Goal: Task Accomplishment & Management: Manage account settings

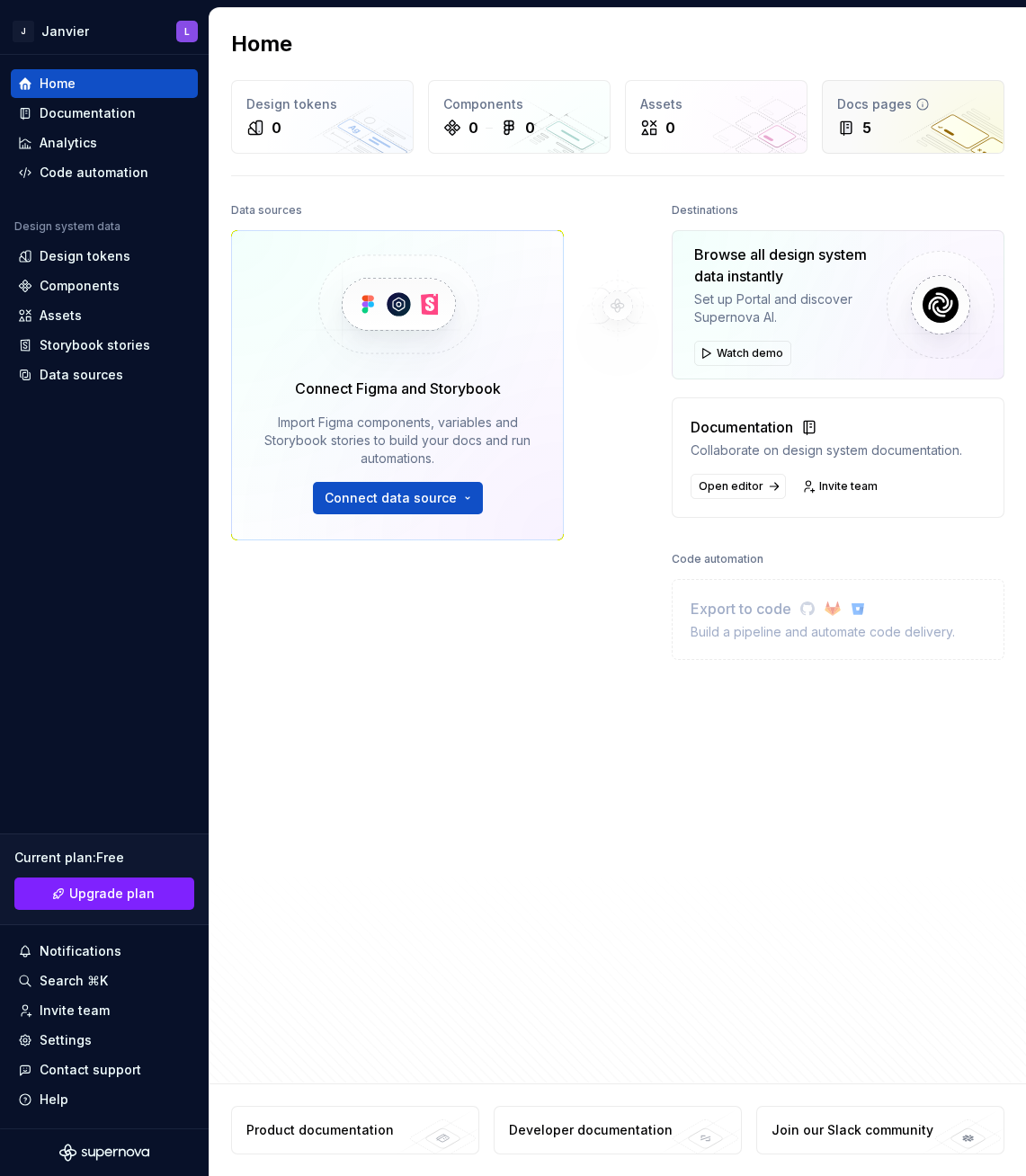
click at [868, 127] on div "5" at bounding box center [867, 127] width 9 height 22
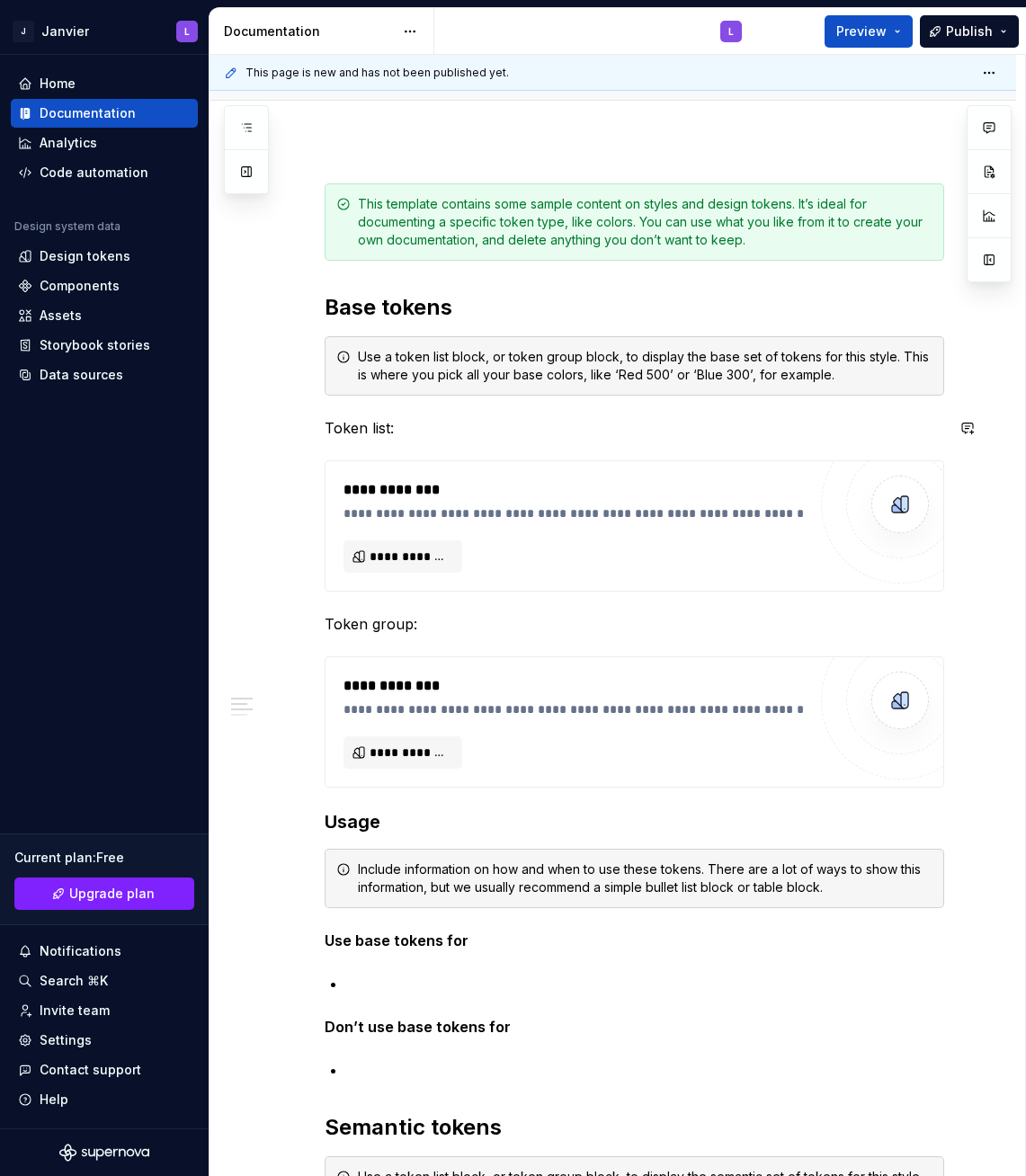
scroll to position [189, 0]
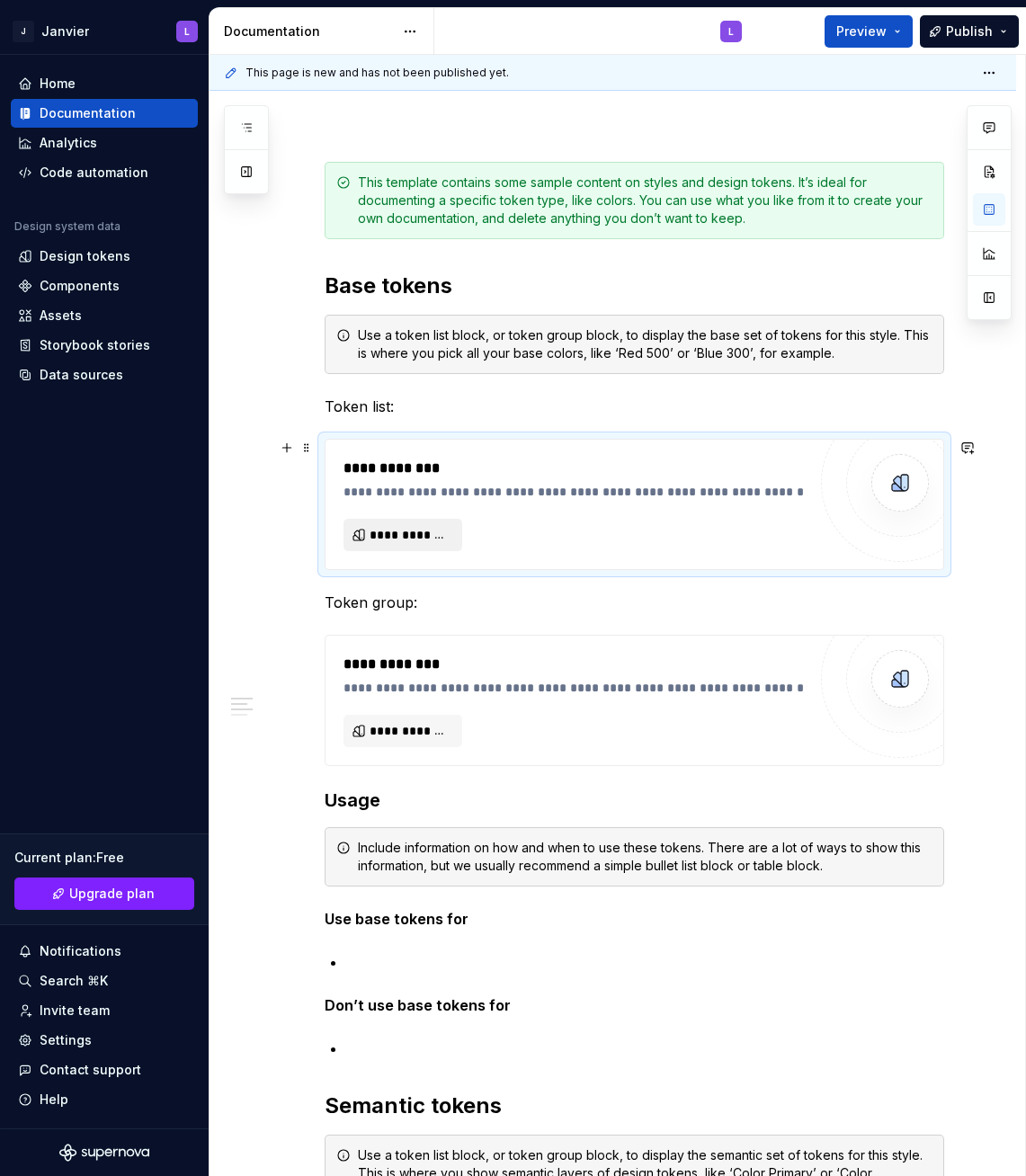
click at [405, 536] on span "**********" at bounding box center [409, 535] width 81 height 18
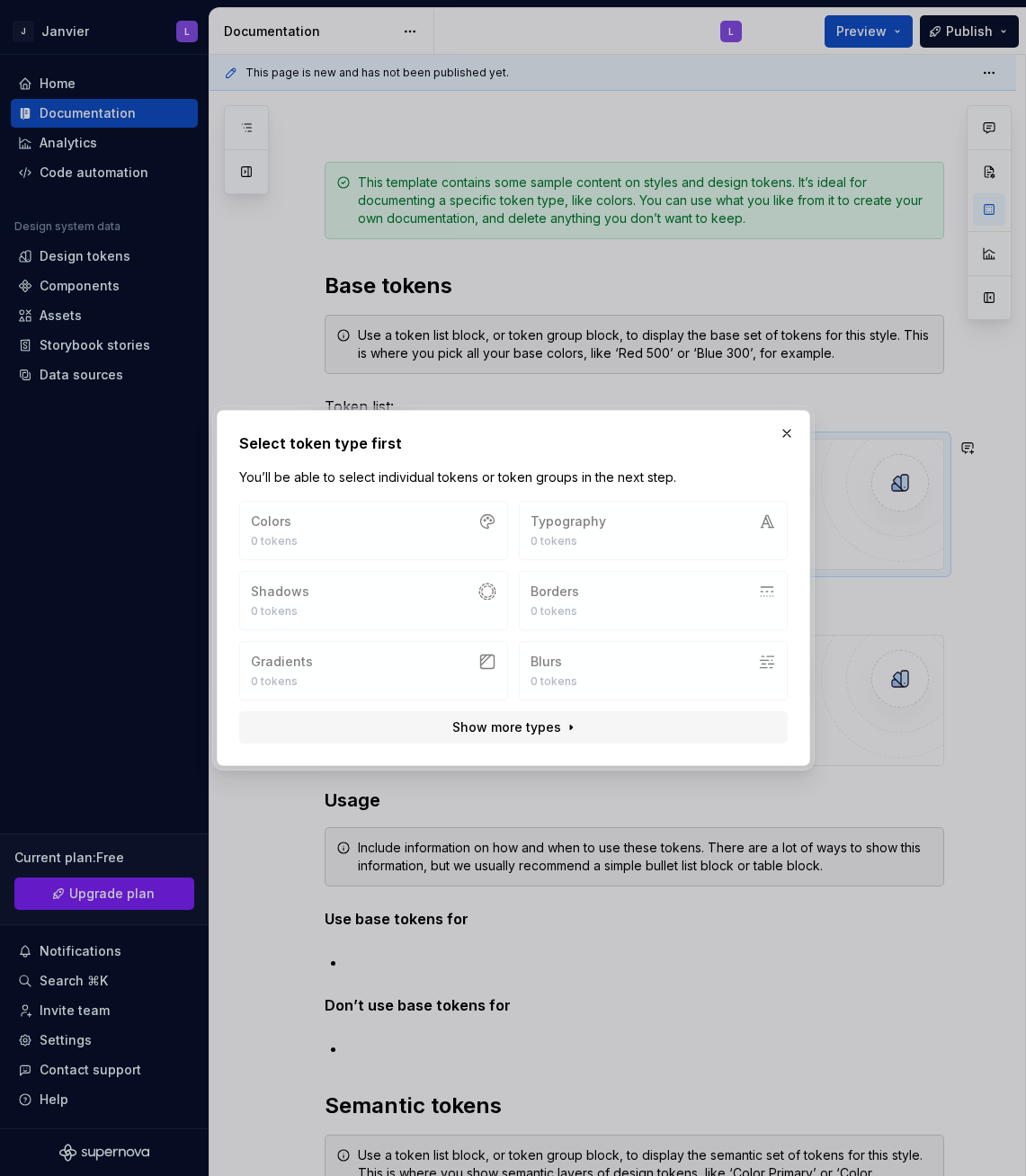
click at [361, 529] on div "Colors 0 tokens Typography 0 tokens Shadows 0 tokens Borders 0 tokens Gradients…" at bounding box center [513, 601] width 549 height 200
click at [504, 727] on span "Show more types" at bounding box center [505, 727] width 109 height 18
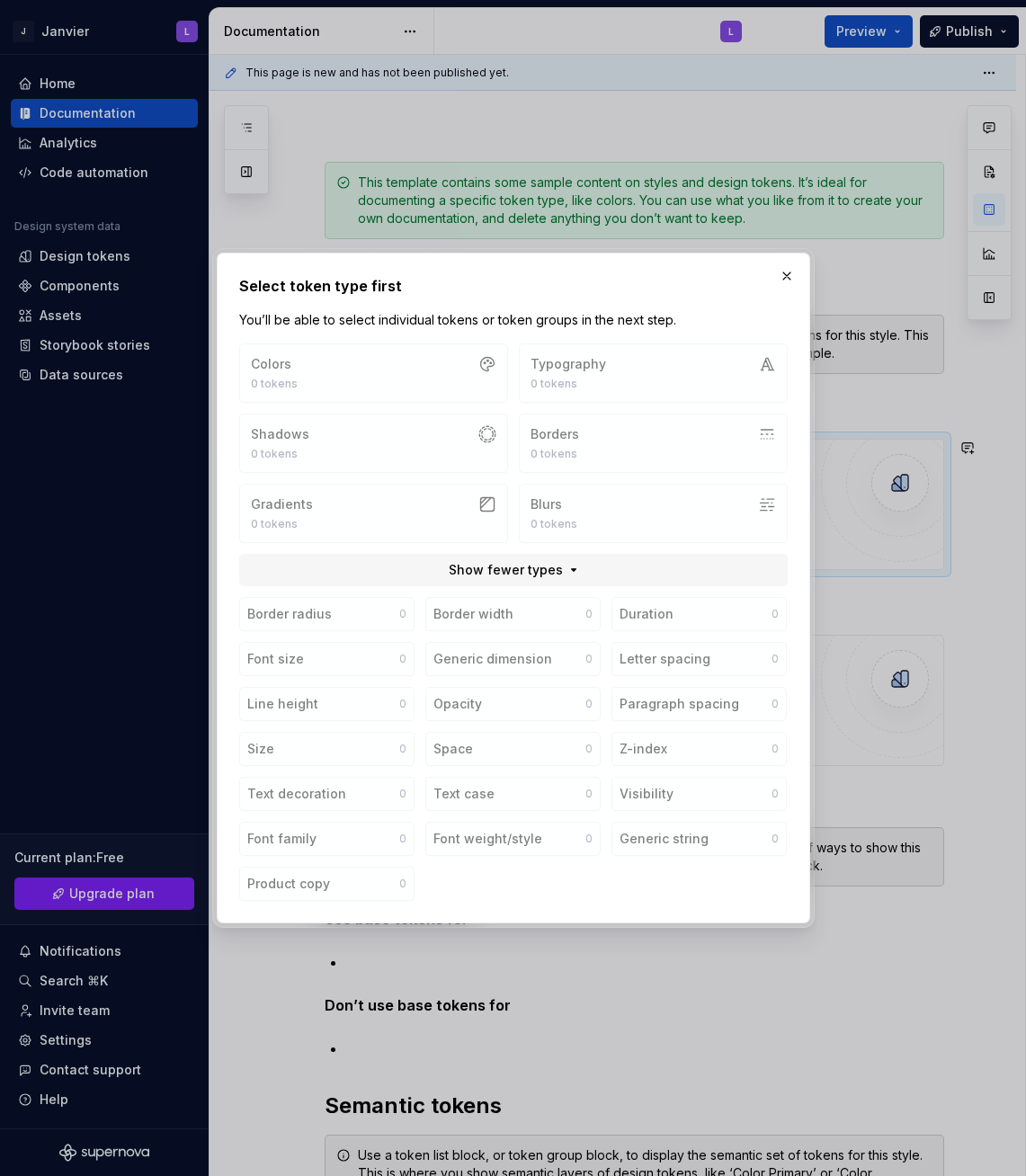
click at [784, 274] on button "button" at bounding box center [786, 276] width 25 height 25
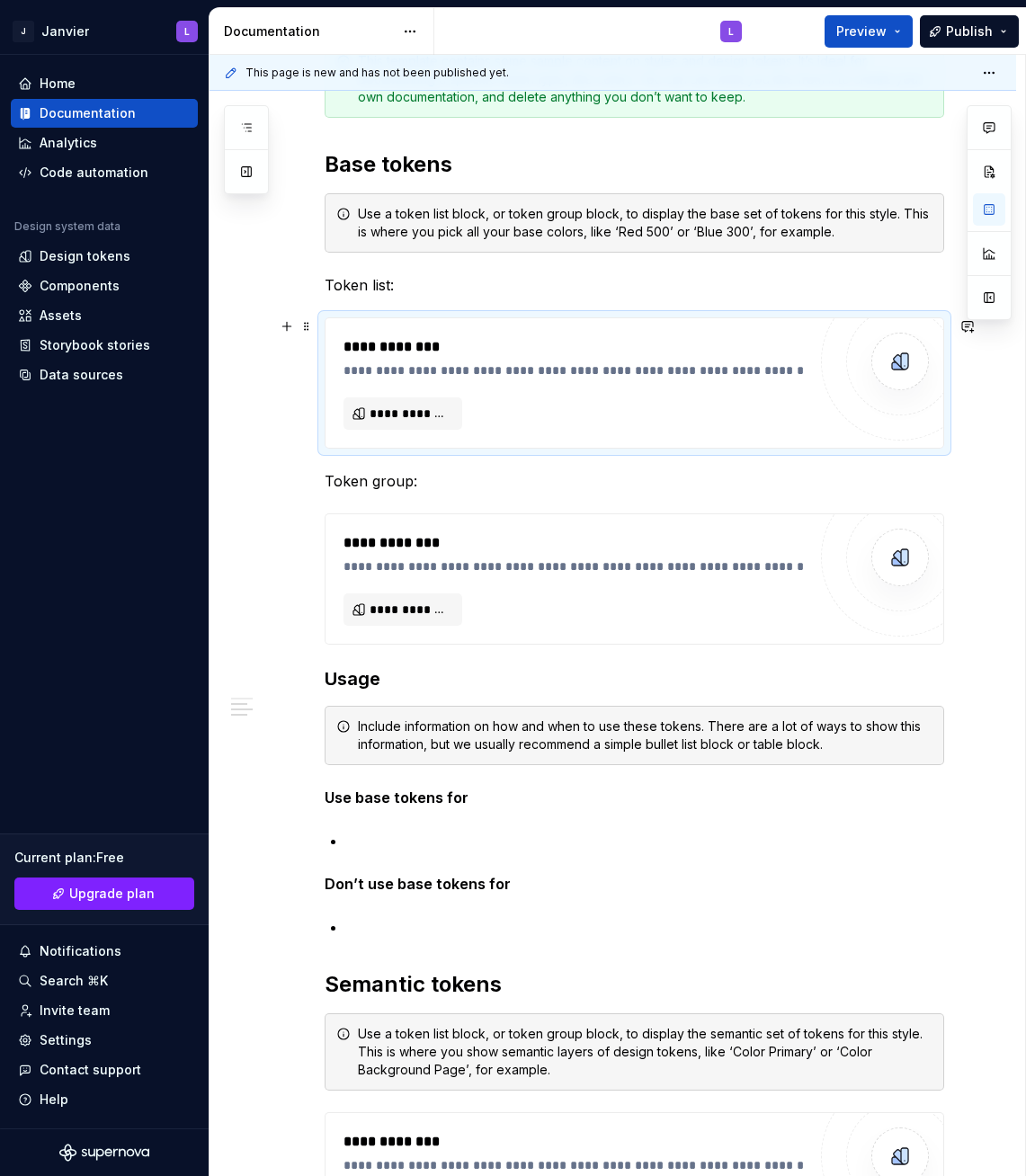
scroll to position [0, 0]
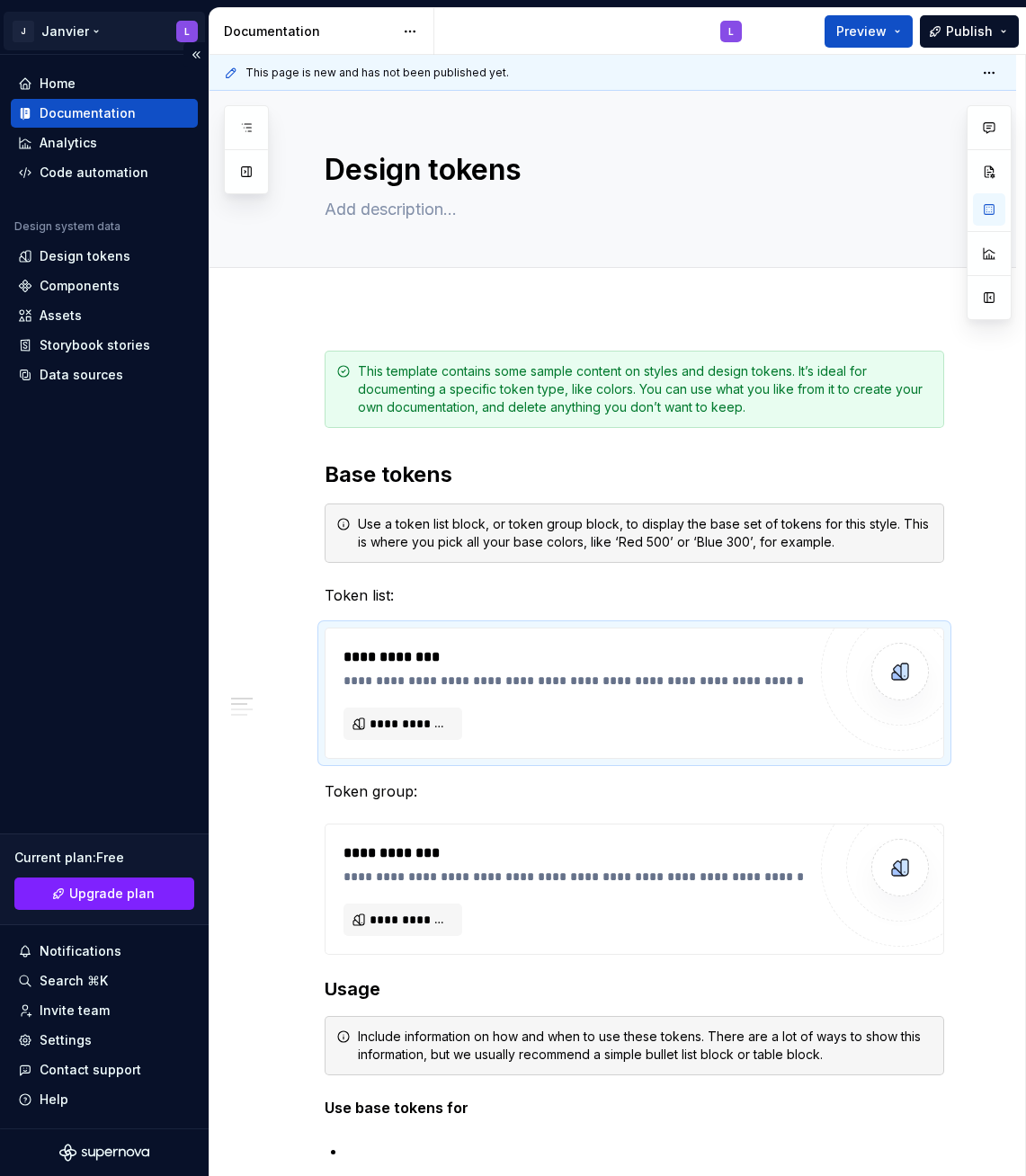
click at [59, 29] on html "[PERSON_NAME] L Home Documentation Analytics Code automation Design system data…" at bounding box center [513, 588] width 1026 height 1176
click at [890, 31] on html "[PERSON_NAME] L Home Documentation Analytics Code automation Design system data…" at bounding box center [513, 588] width 1026 height 1176
click at [892, 35] on button "Preview" at bounding box center [869, 31] width 88 height 32
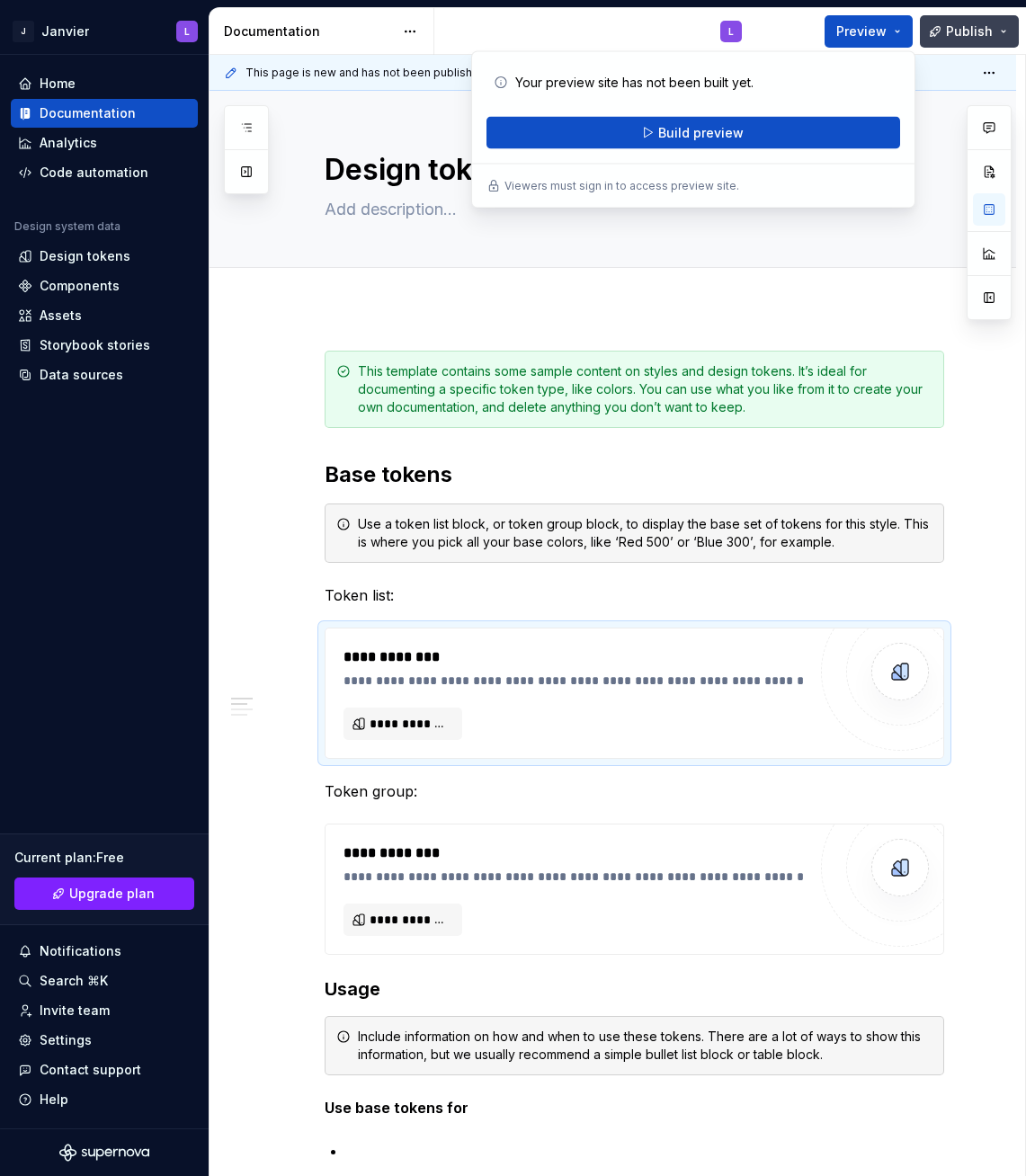
click at [994, 27] on button "Publish" at bounding box center [969, 31] width 99 height 32
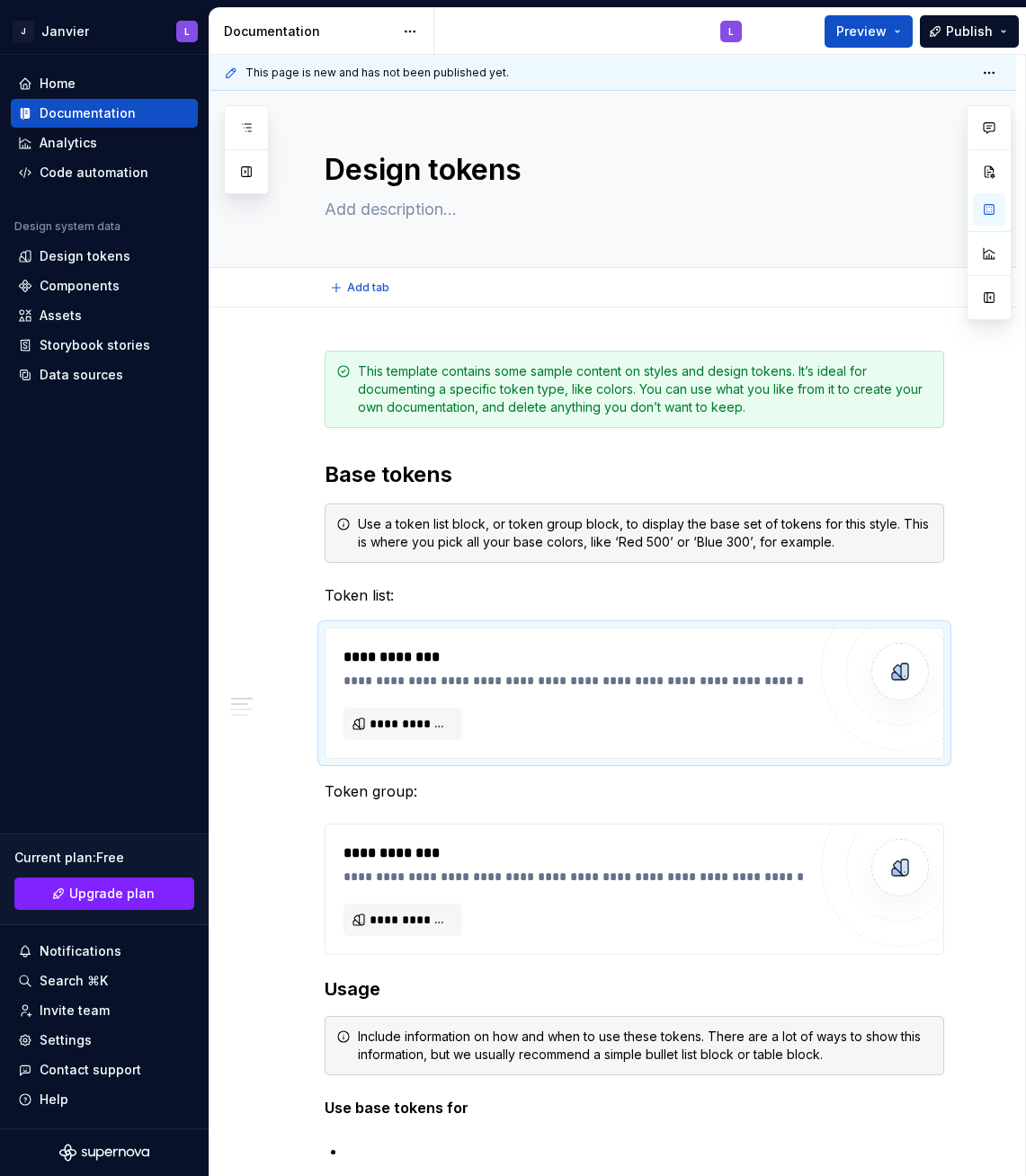
click at [668, 299] on div "Add tab" at bounding box center [634, 287] width 619 height 25
click at [409, 29] on html "[PERSON_NAME] L Home Documentation Analytics Code automation Design system data…" at bounding box center [513, 588] width 1026 height 1176
click at [686, 287] on html "[PERSON_NAME] L Home Documentation Analytics Code automation Design system data…" at bounding box center [513, 588] width 1026 height 1176
click at [84, 28] on html "[PERSON_NAME] L Home Documentation Analytics Code automation Design system data…" at bounding box center [513, 588] width 1026 height 1176
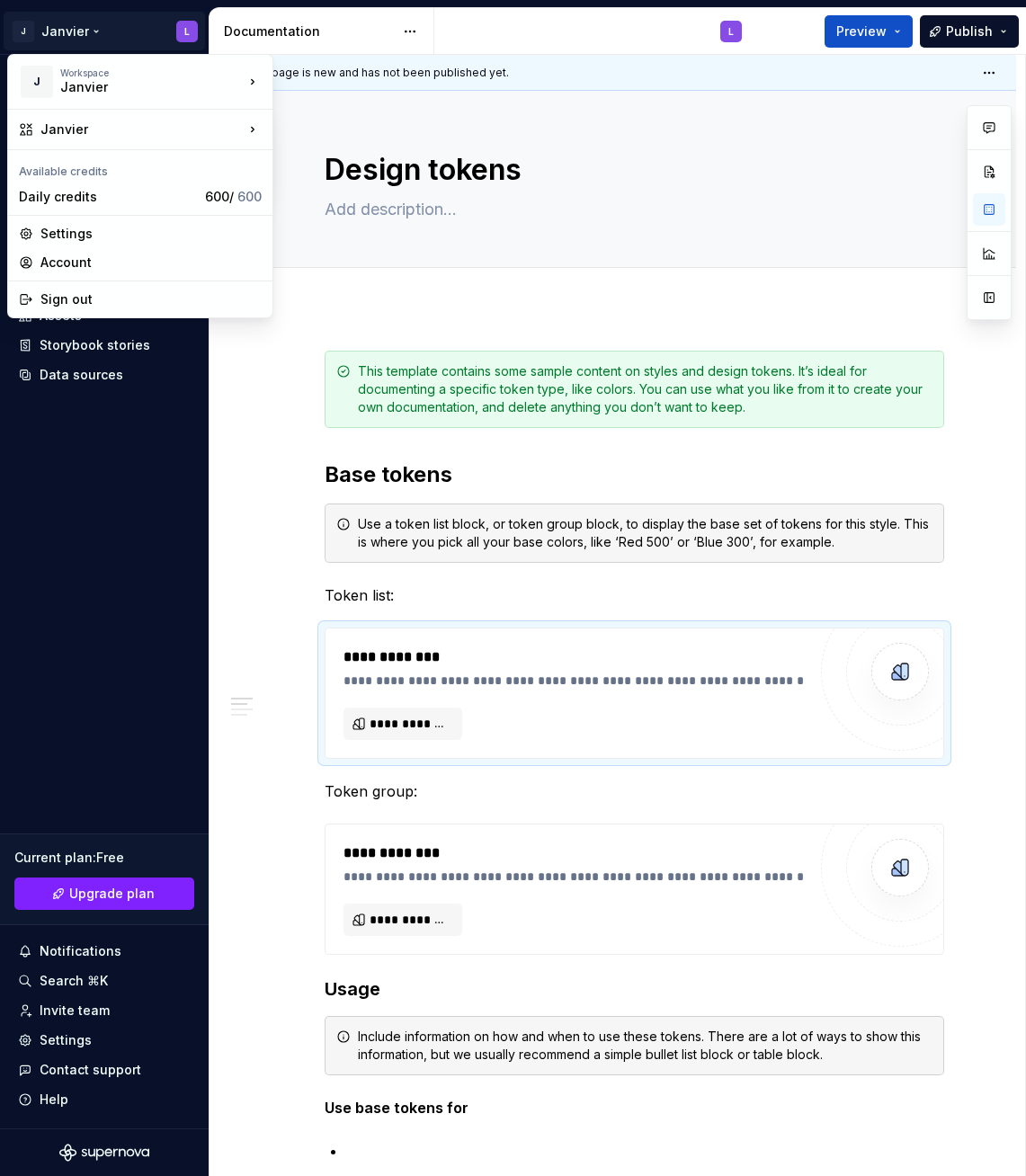
type textarea "*"
click at [262, 590] on html "[PERSON_NAME] L Home Documentation Analytics Code automation Design system data…" at bounding box center [513, 588] width 1026 height 1176
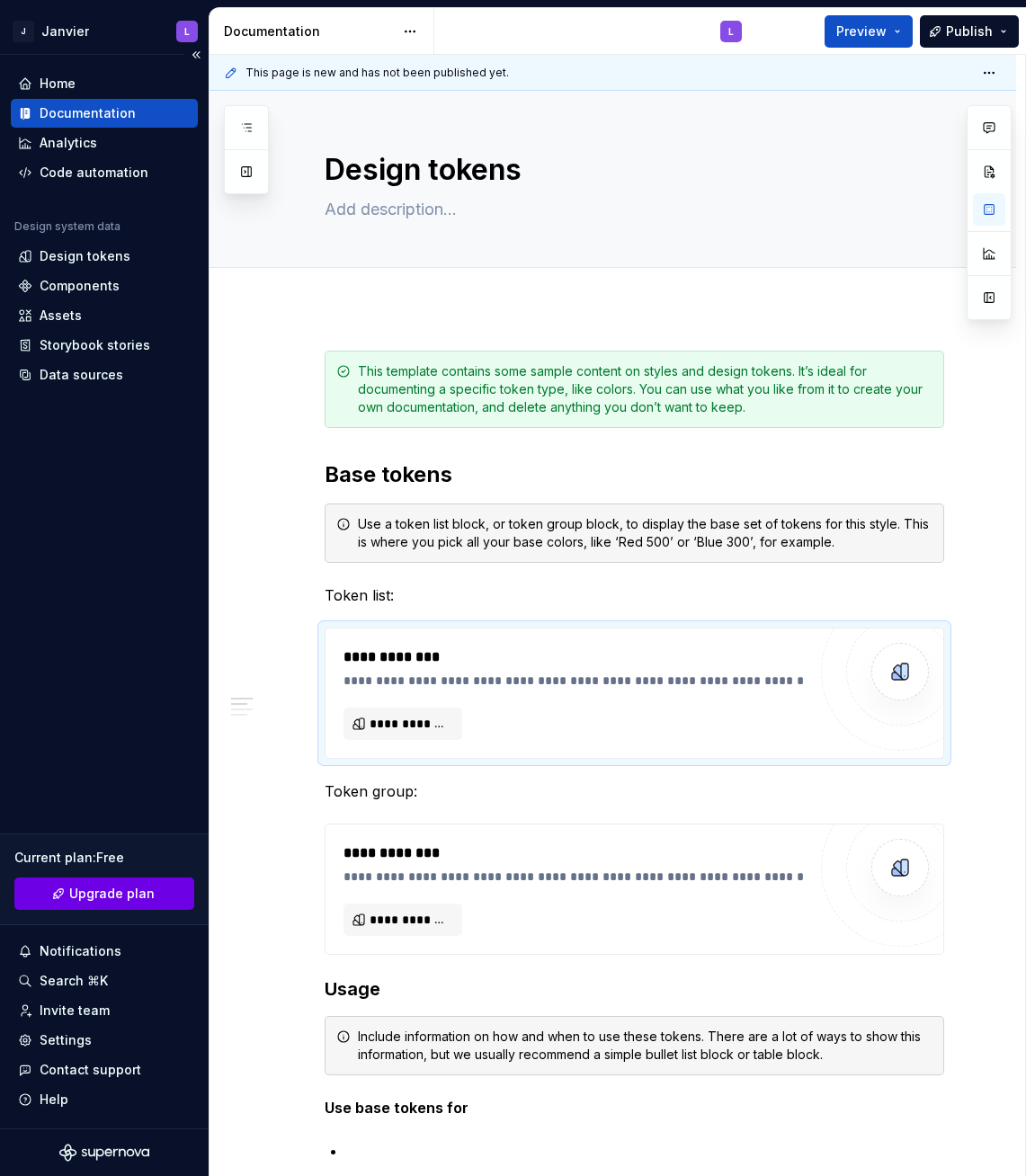
click at [111, 901] on span "Upgrade plan" at bounding box center [112, 894] width 86 height 18
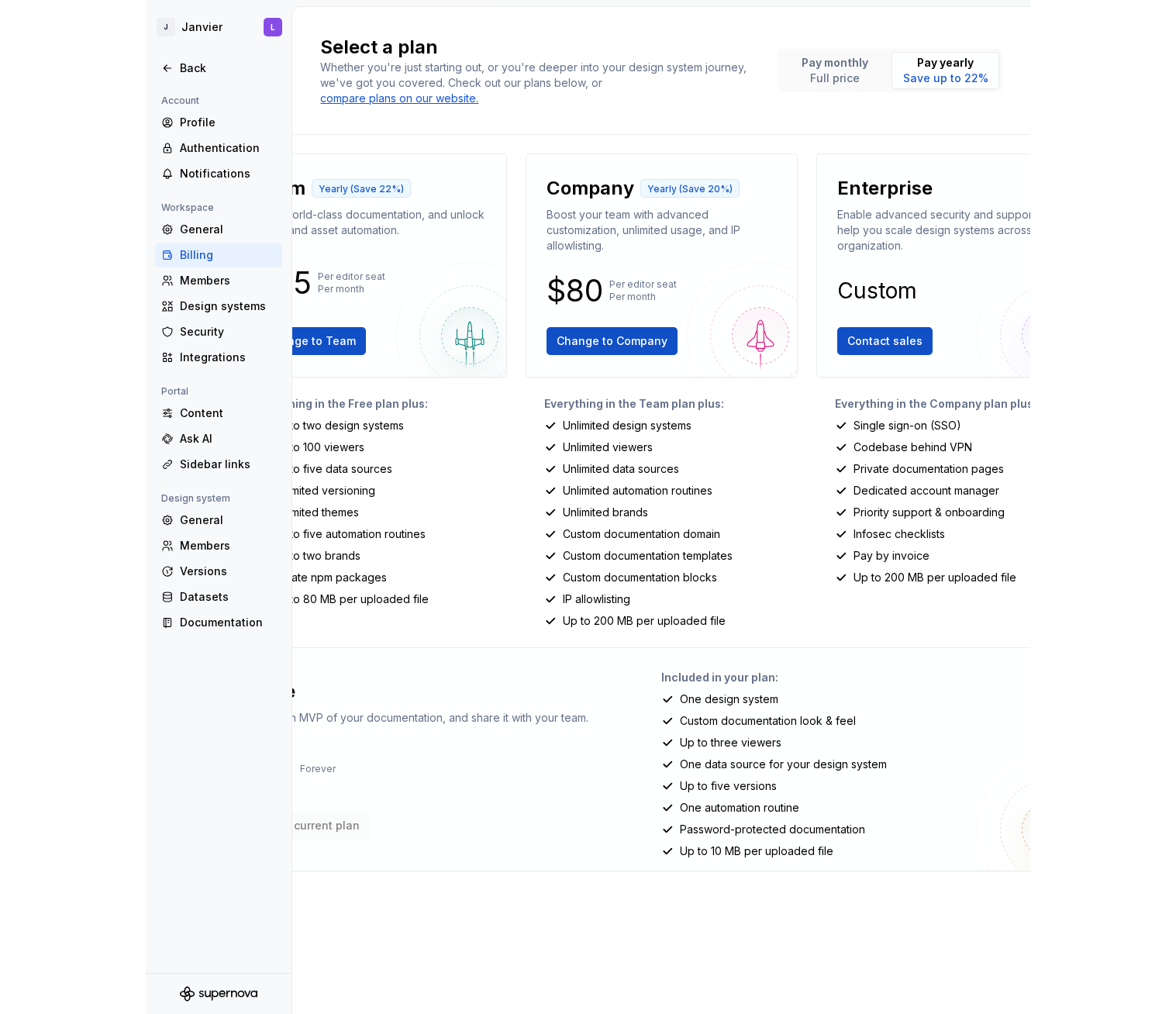
scroll to position [0, 2]
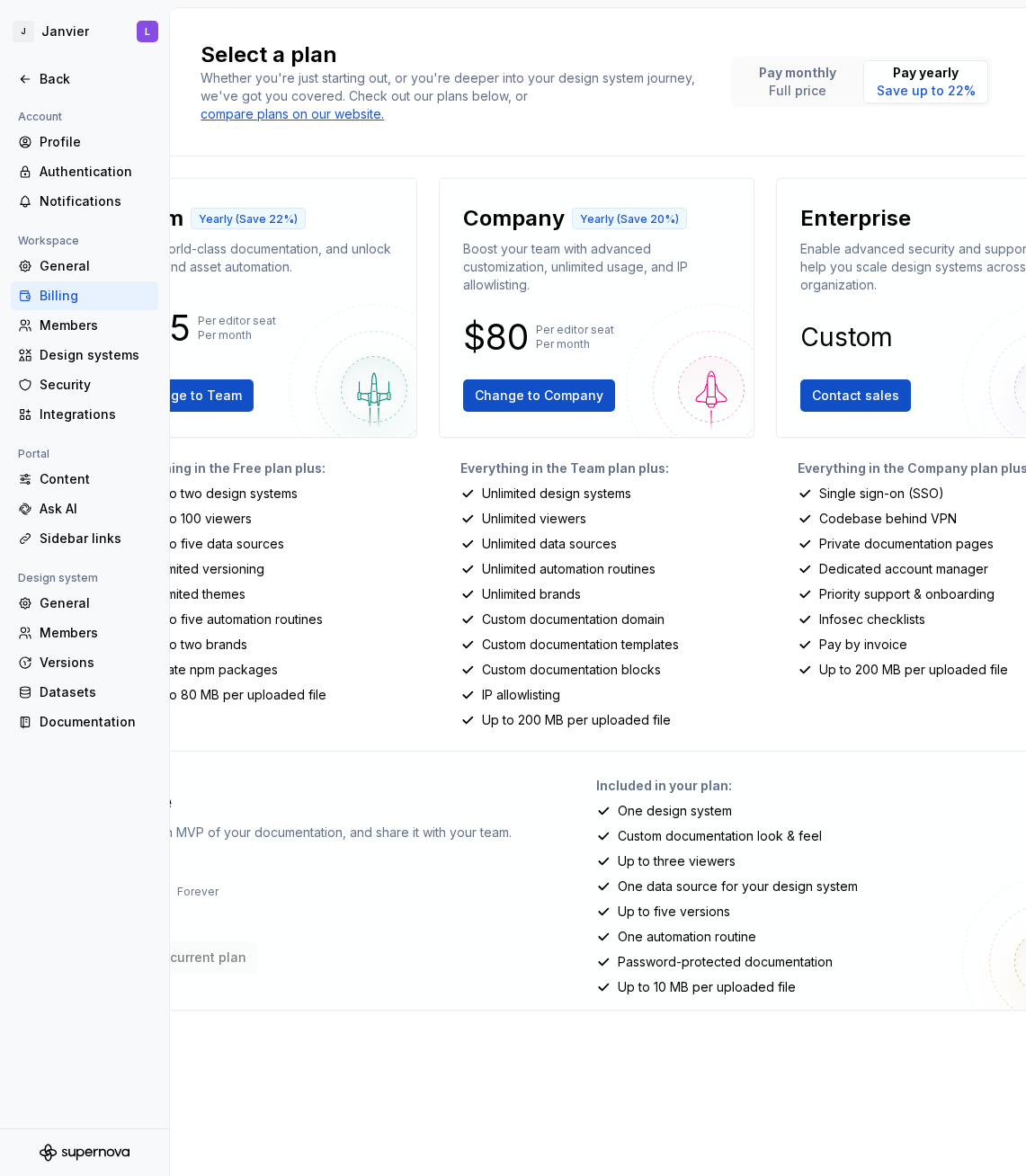
click at [289, 329] on img at bounding box center [374, 389] width 170 height 170
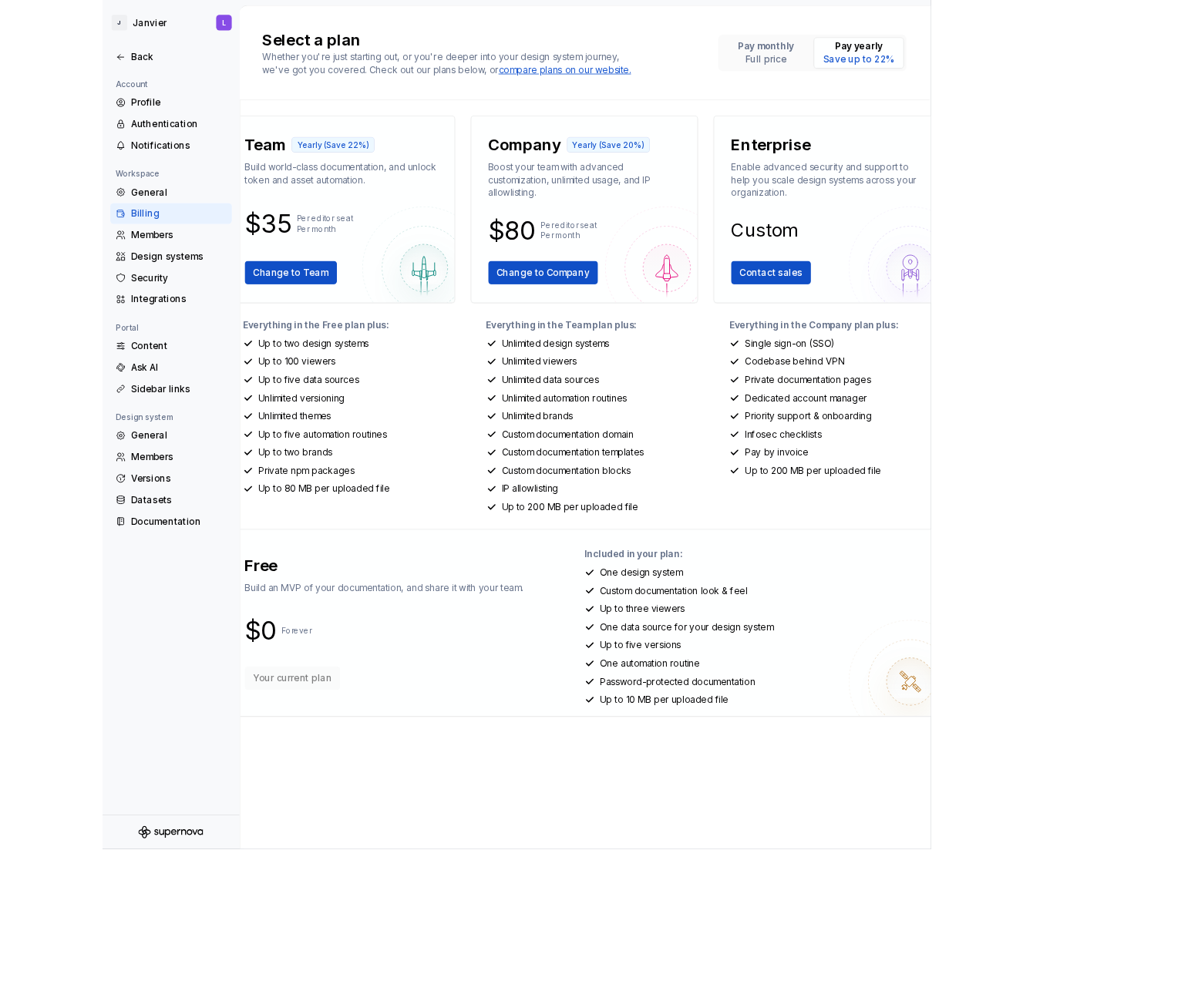
scroll to position [0, 0]
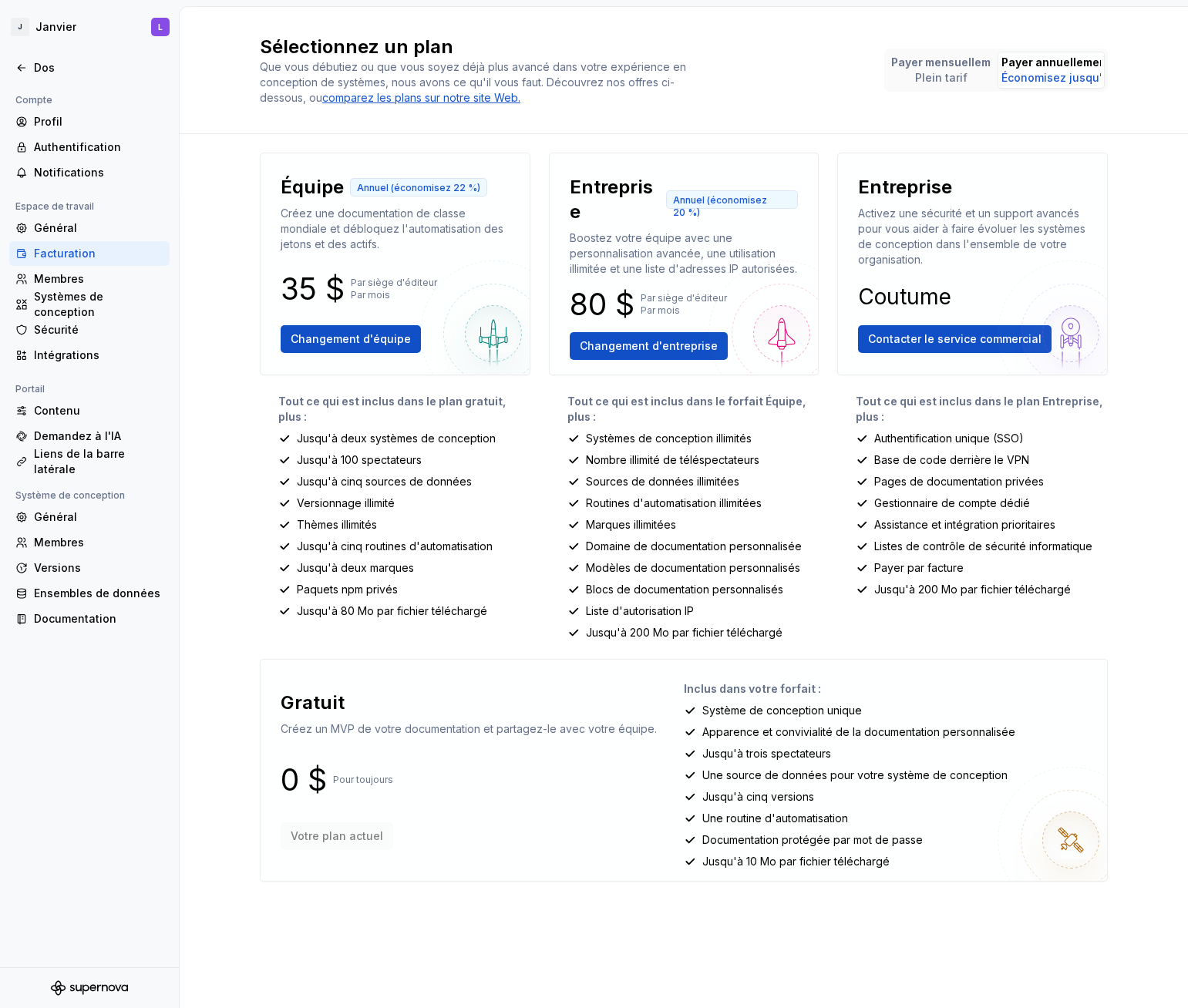
click at [247, 508] on div "Sélectionnez un plan Que vous débutiez ou que vous soyez déjà plus avancé dans …" at bounding box center [684, 508] width 1008 height 1001
click at [76, 127] on div "Profil" at bounding box center [98, 121] width 129 height 15
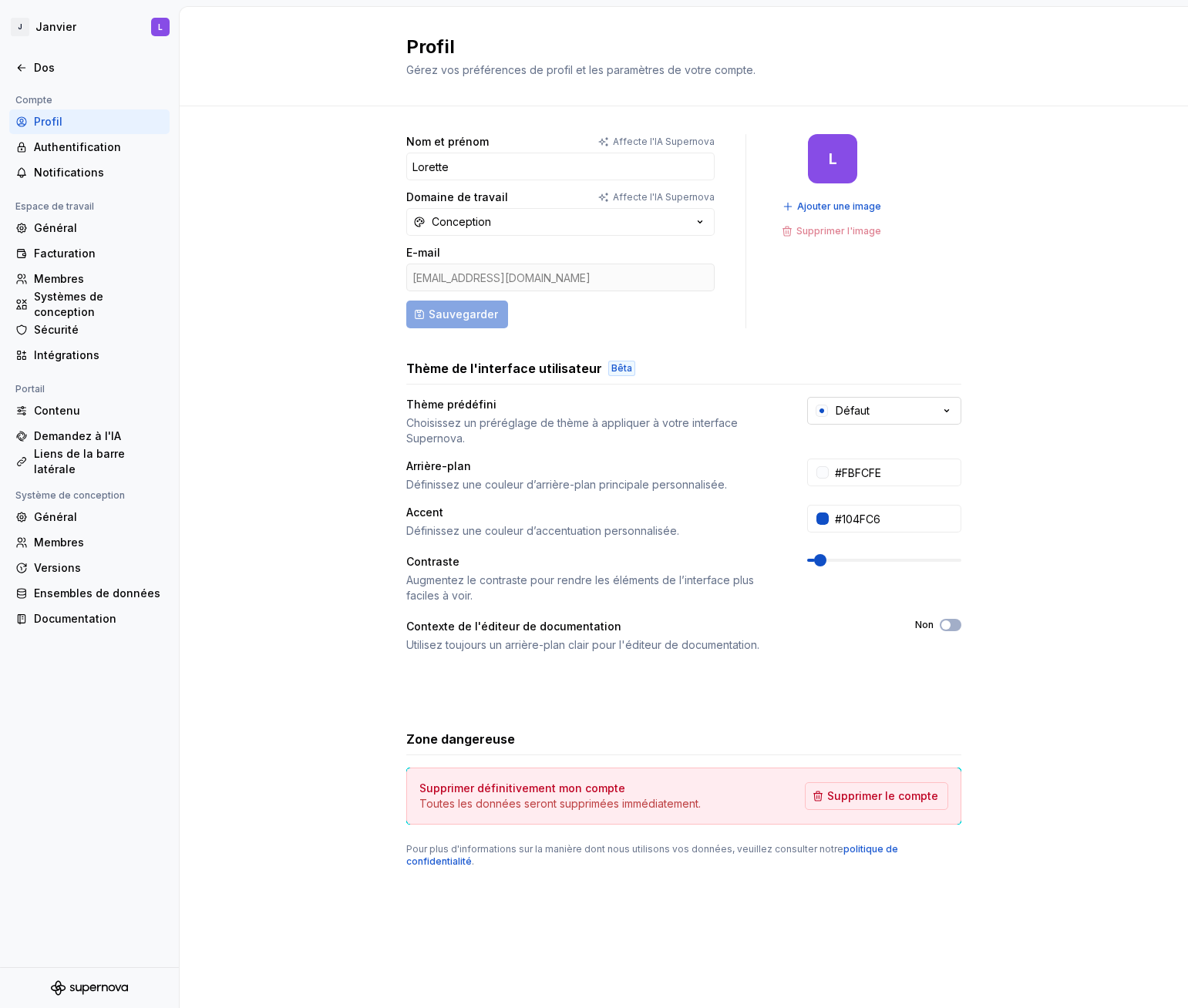
click at [851, 413] on font "Défaut" at bounding box center [852, 410] width 34 height 13
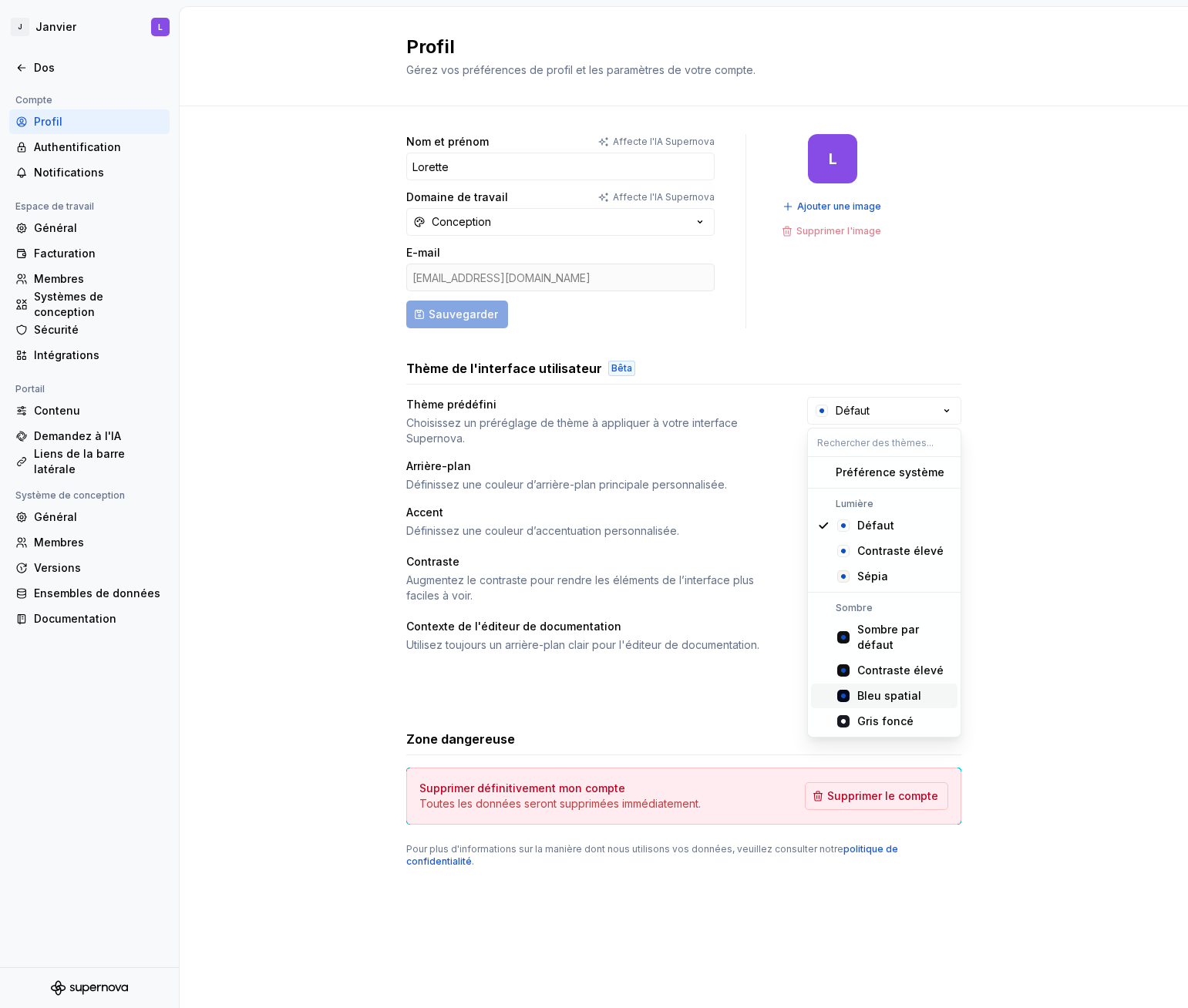
click at [860, 692] on font "Bleu spatial" at bounding box center [889, 696] width 64 height 13
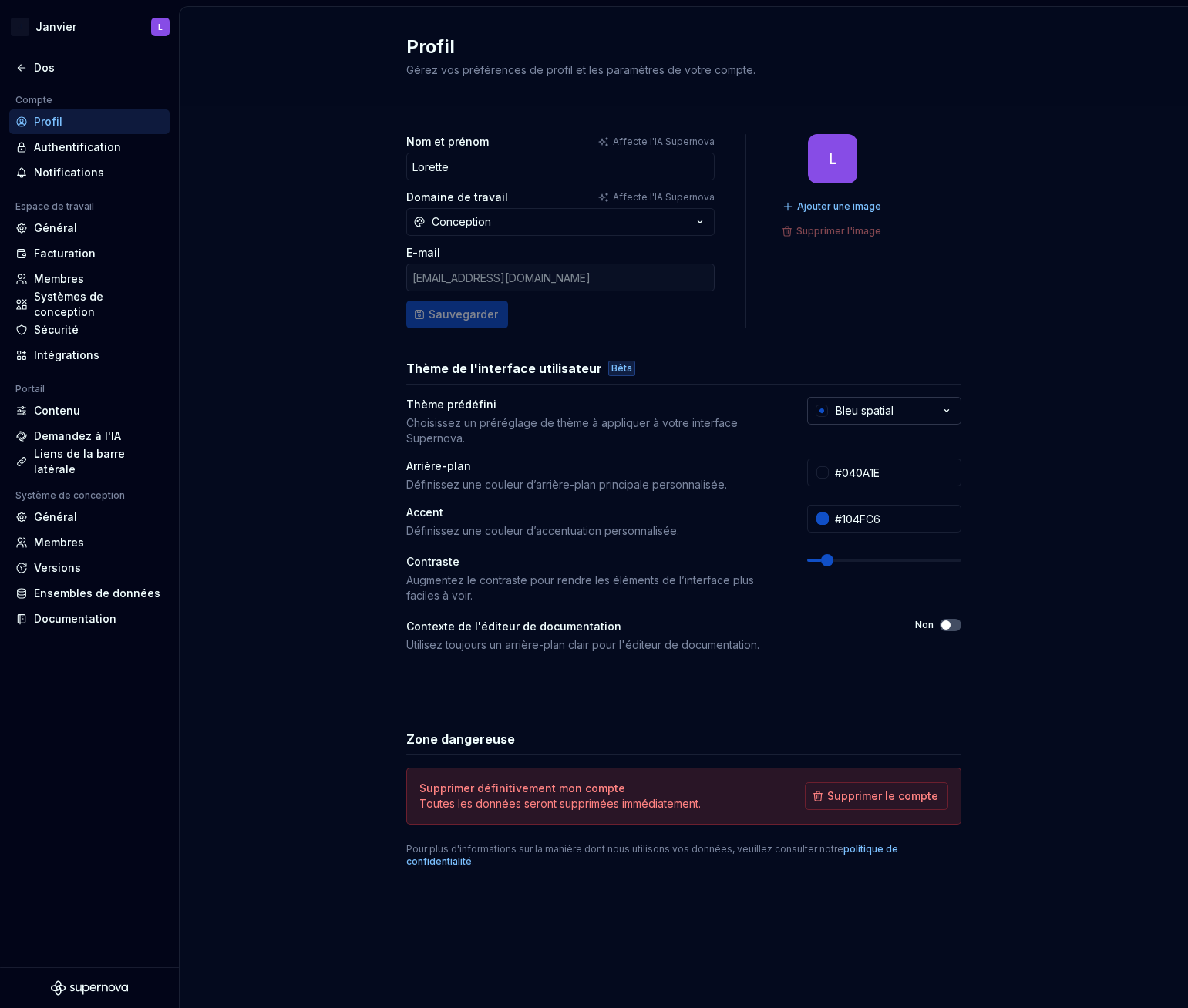
click at [863, 411] on font "Bleu spatial" at bounding box center [864, 410] width 58 height 13
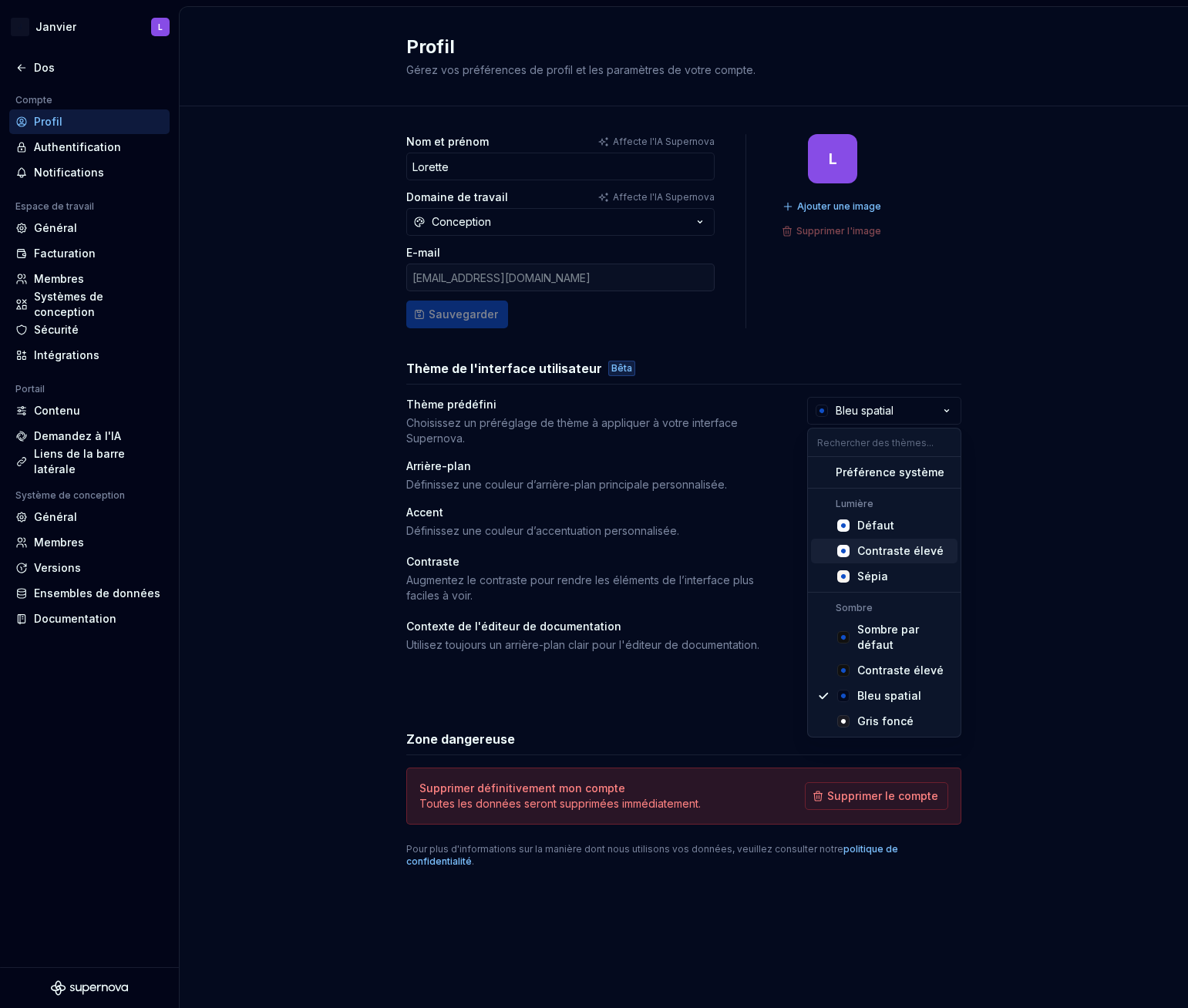
click at [876, 552] on font "Contraste élevé" at bounding box center [900, 550] width 86 height 13
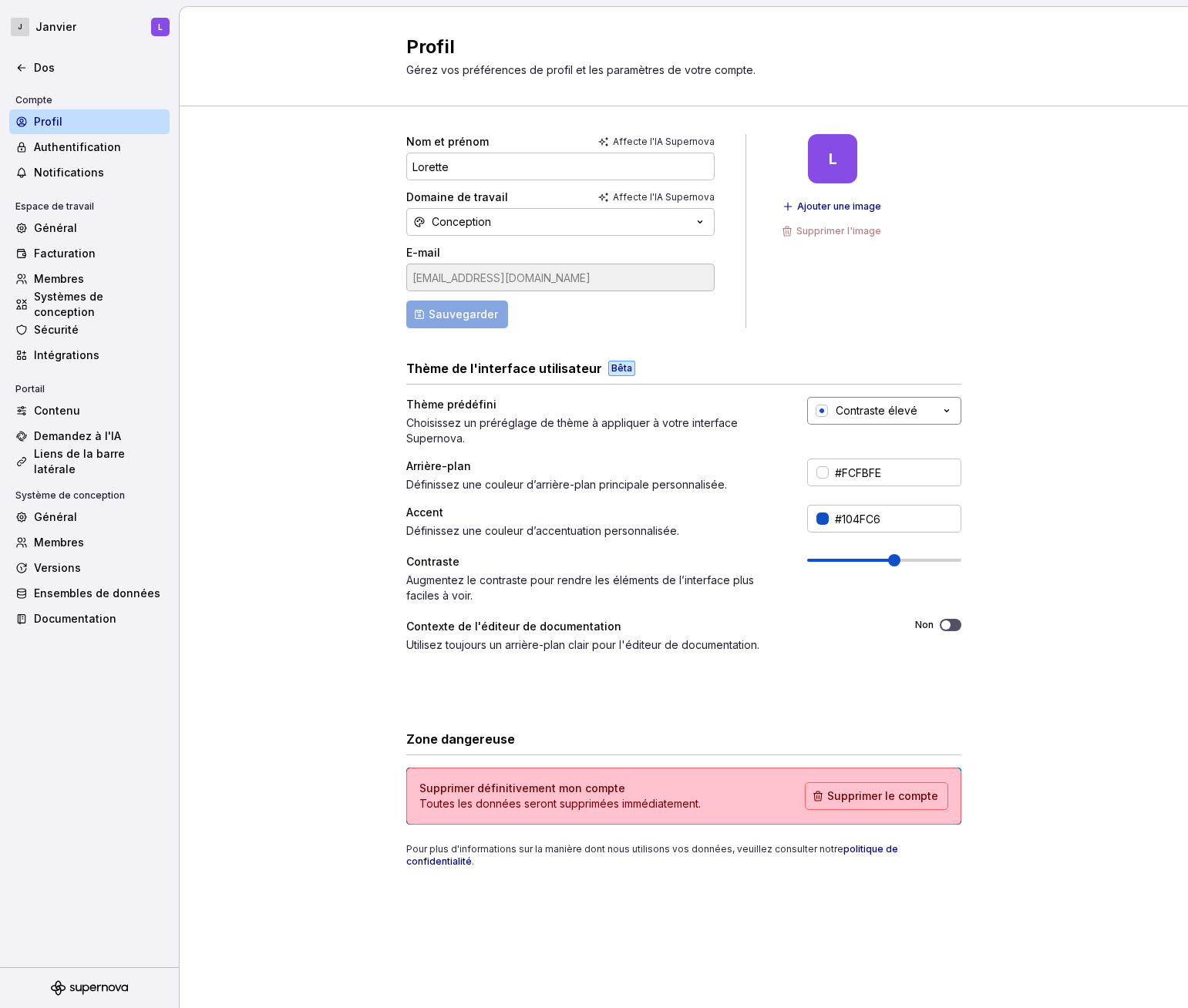
click at [879, 407] on font "Contraste élevé" at bounding box center [876, 410] width 82 height 13
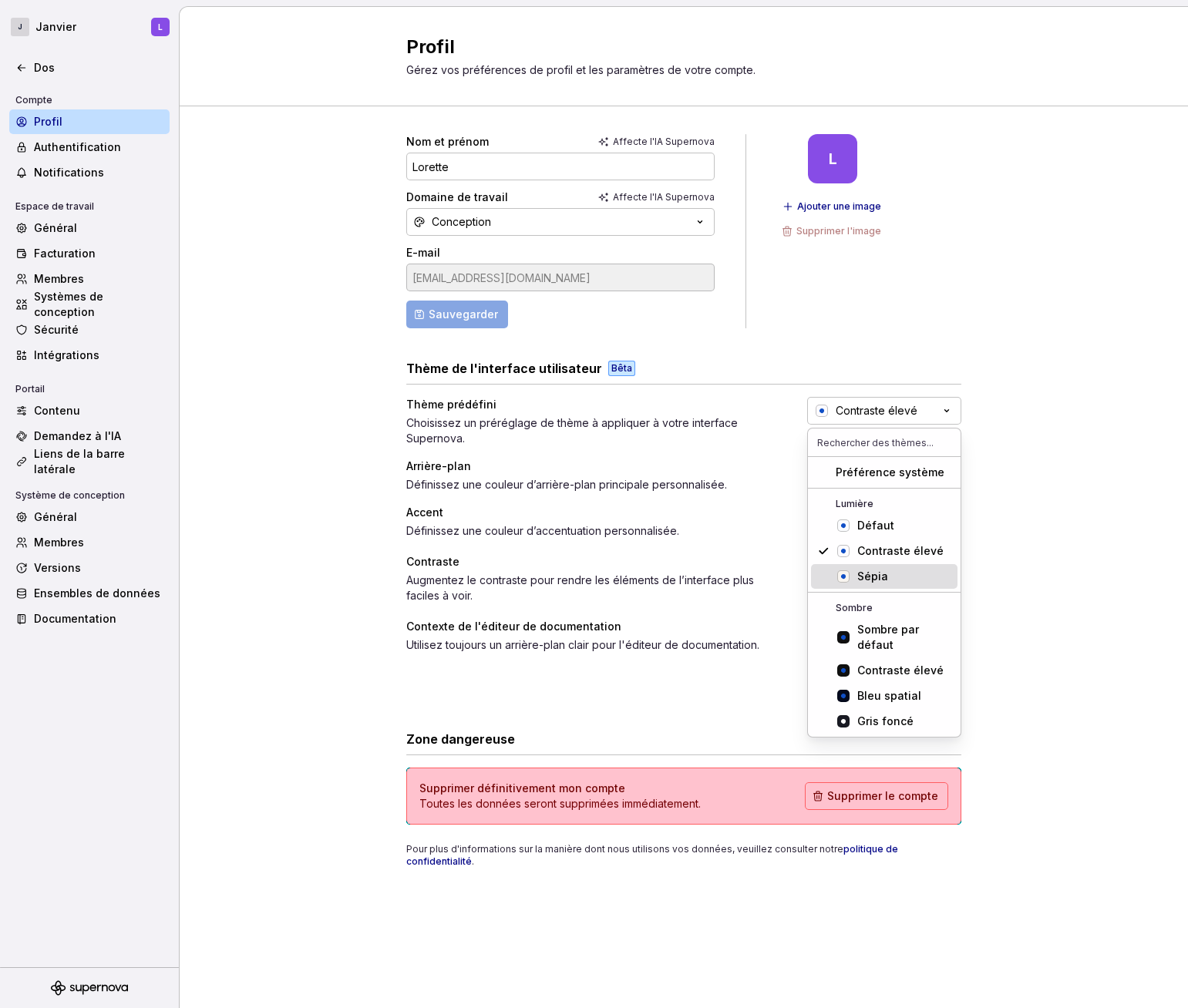
click at [879, 581] on font "Sépia" at bounding box center [872, 576] width 31 height 13
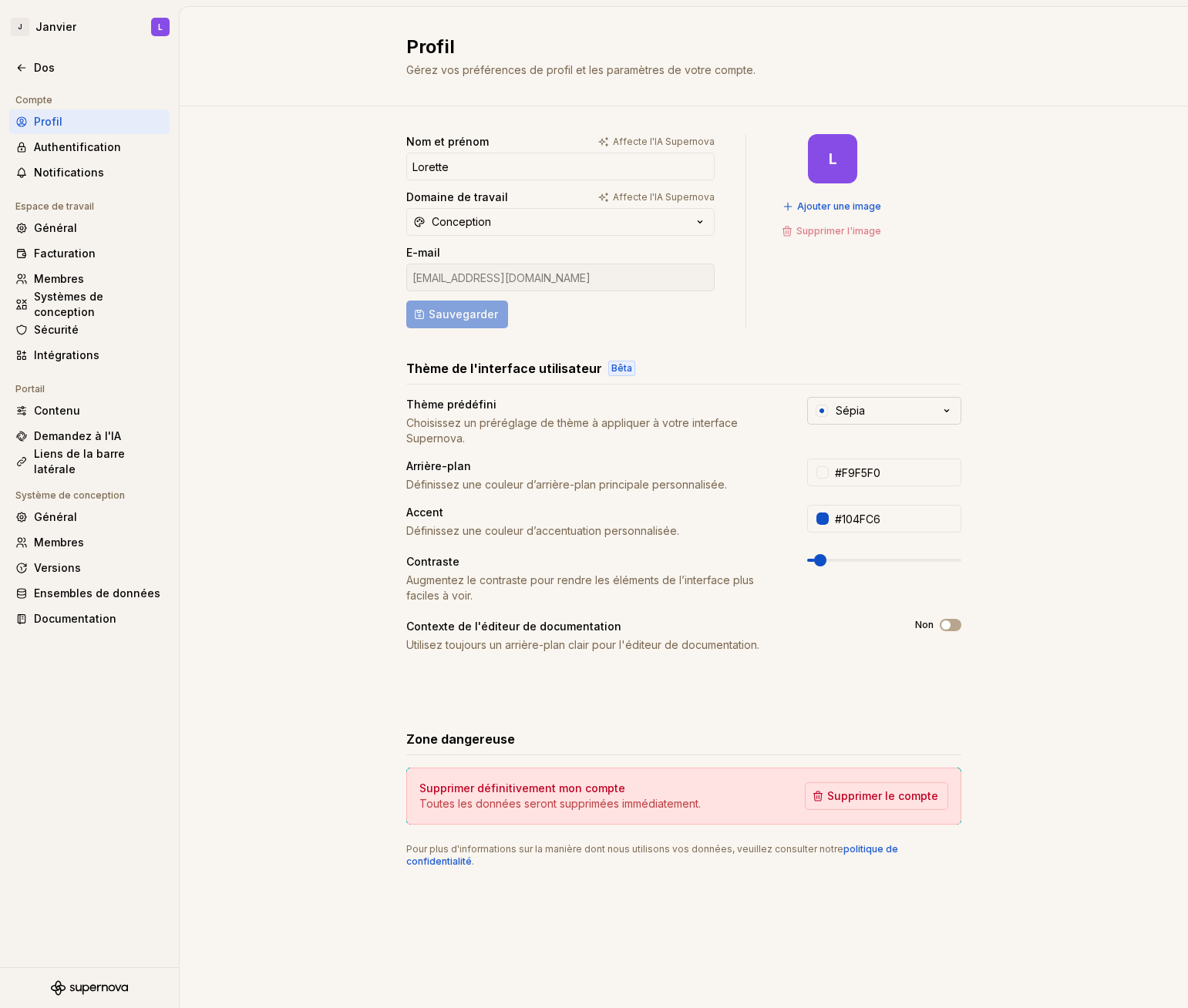
click at [879, 410] on button "Sépia" at bounding box center [884, 411] width 154 height 27
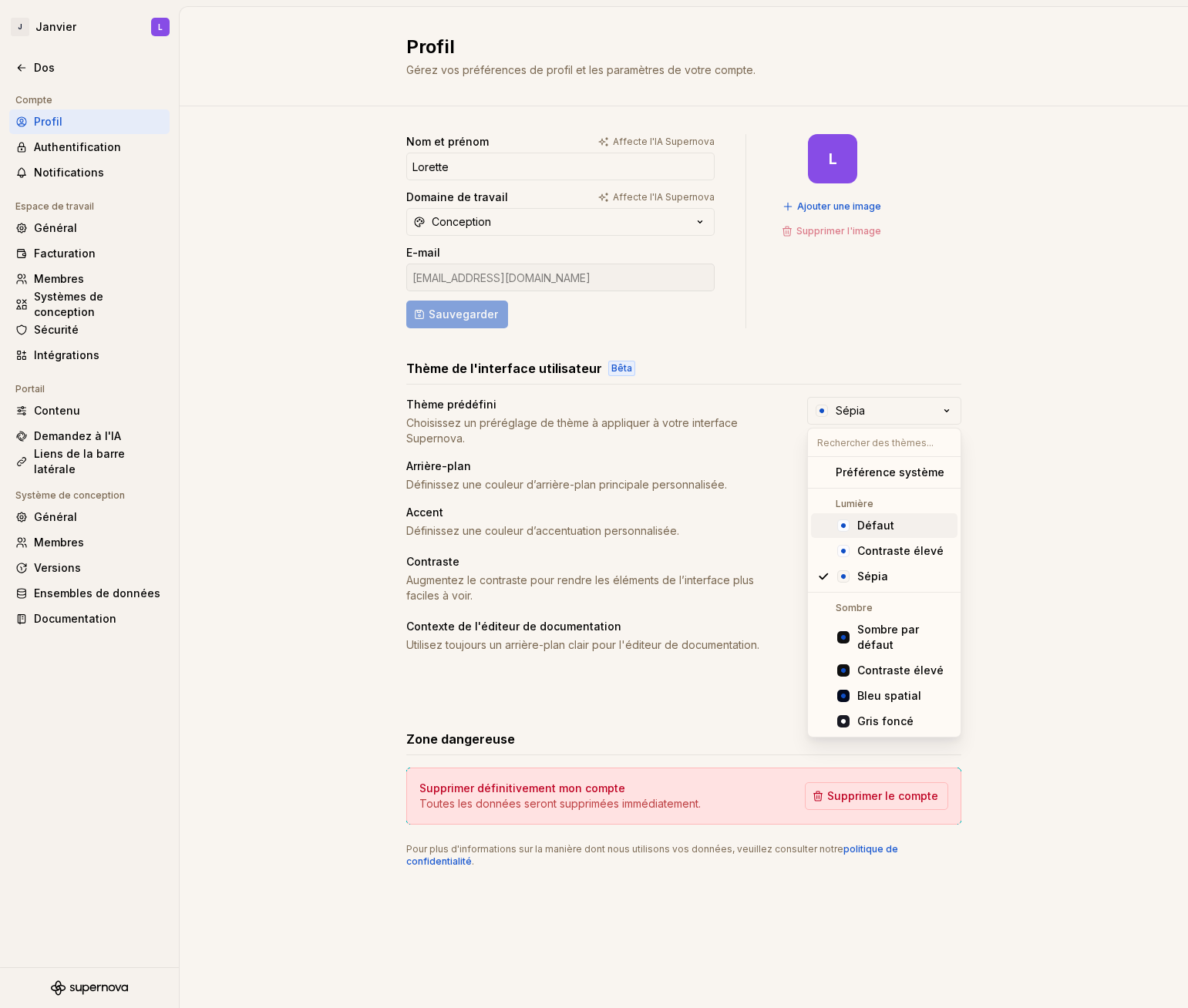
click at [875, 525] on font "Défaut" at bounding box center [876, 525] width 37 height 13
type input "#FBFCFE"
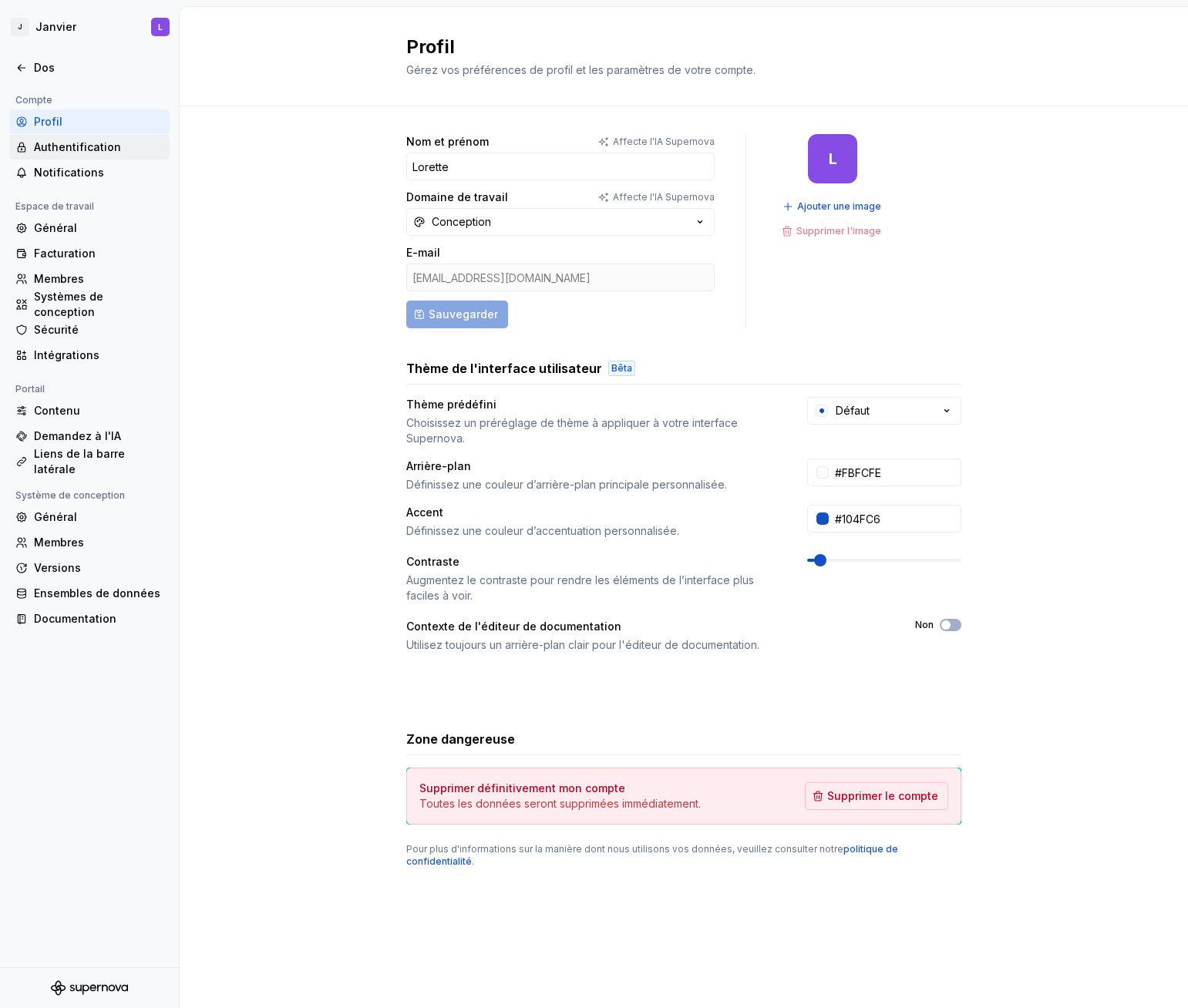
click at [76, 145] on font "Authentification" at bounding box center [77, 147] width 87 height 13
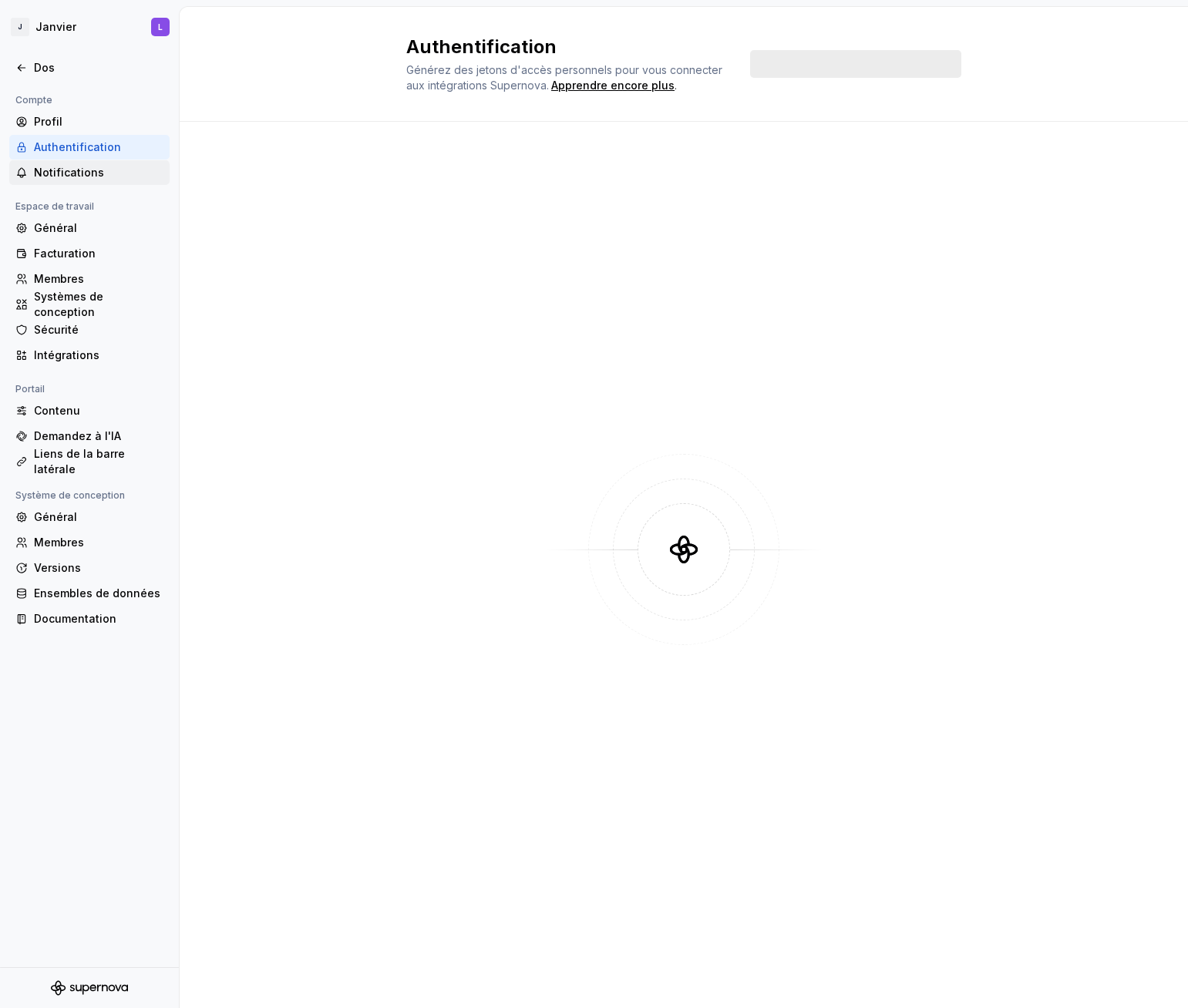
click at [76, 174] on font "Notifications" at bounding box center [69, 172] width 70 height 13
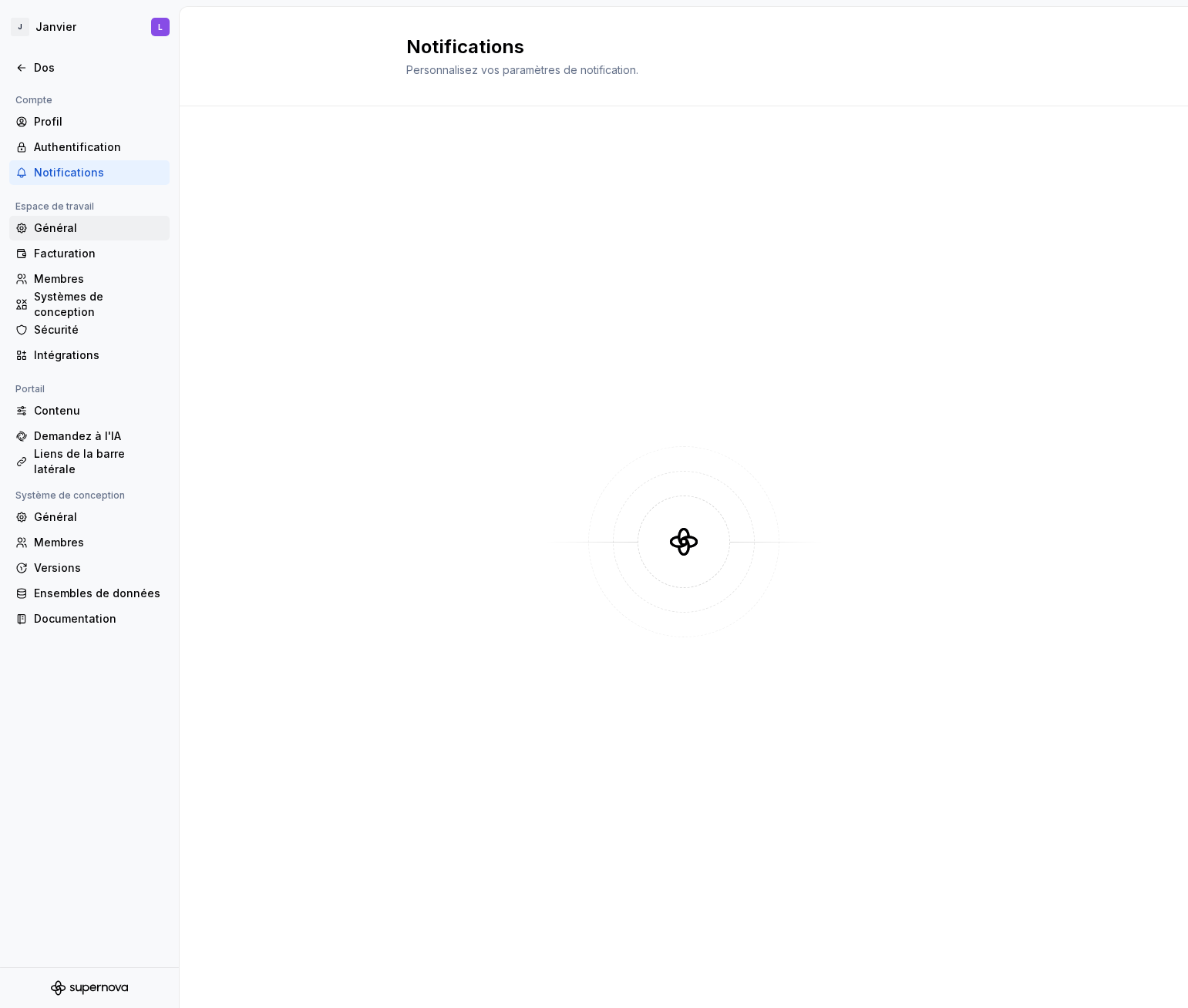
click at [72, 231] on font "Général" at bounding box center [55, 228] width 43 height 13
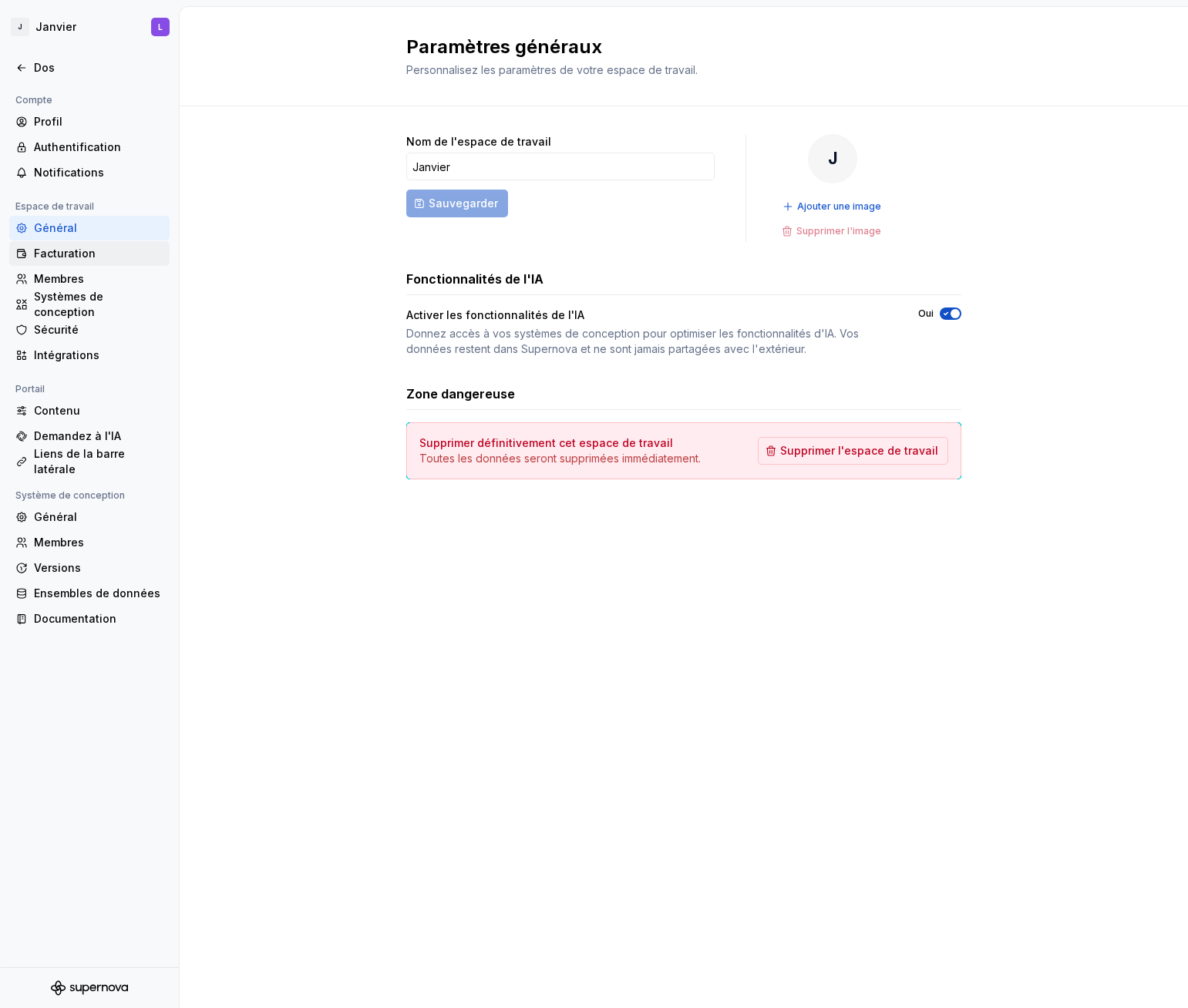
click at [77, 251] on font "Facturation" at bounding box center [65, 253] width 61 height 13
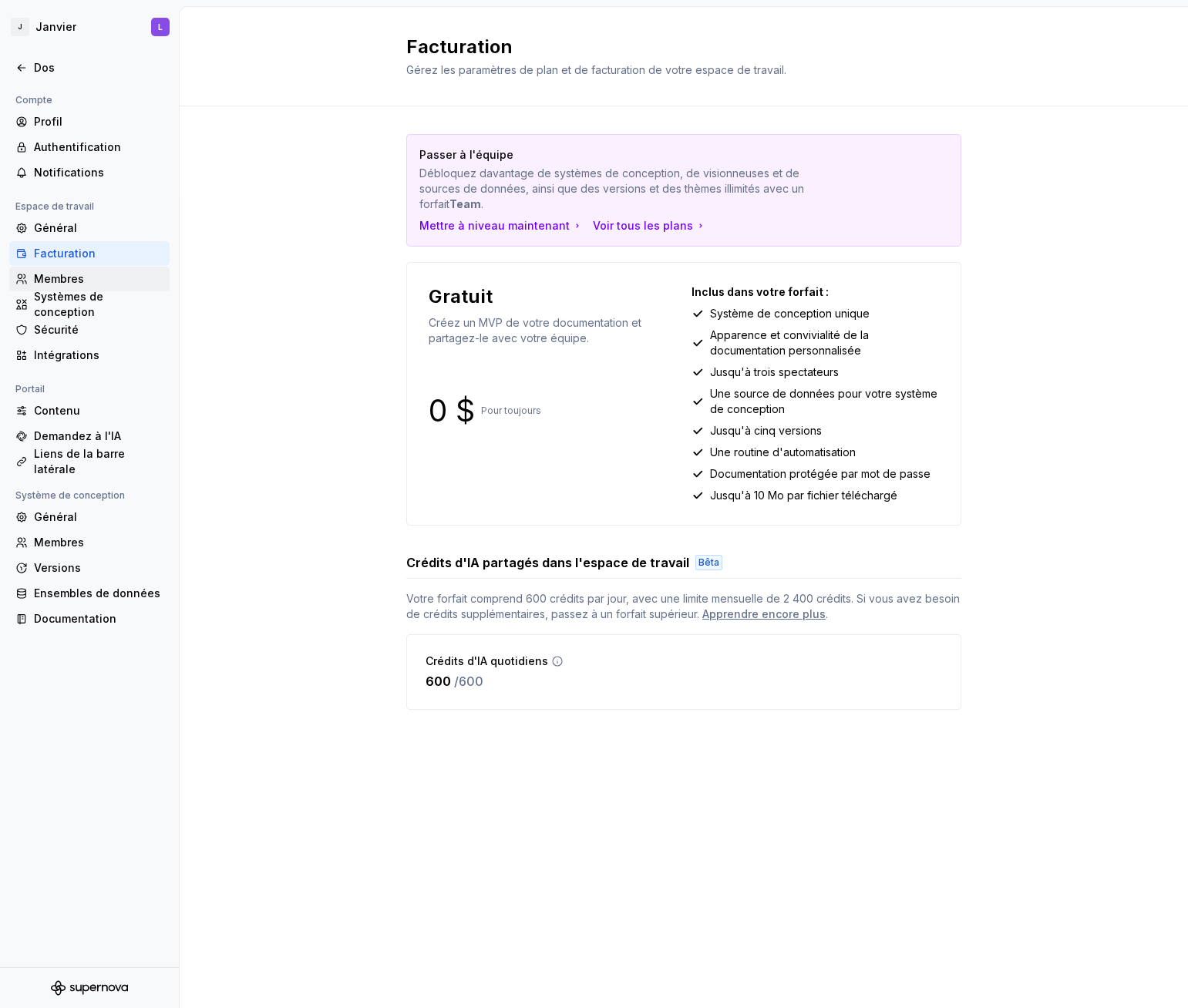
click at [78, 282] on font "Membres" at bounding box center [59, 278] width 50 height 13
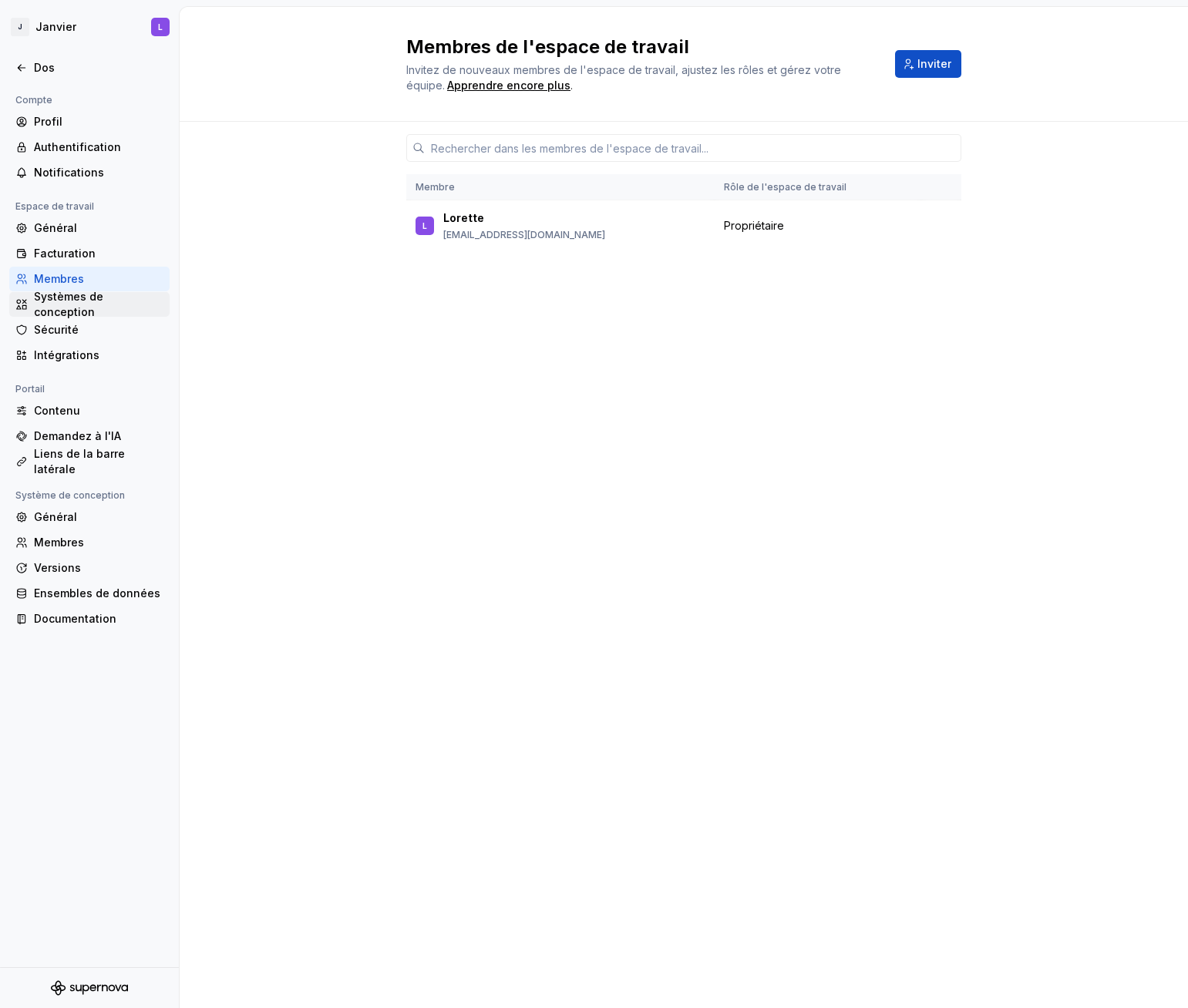
click at [57, 303] on font "Systèmes de conception" at bounding box center [69, 303] width 69 height 28
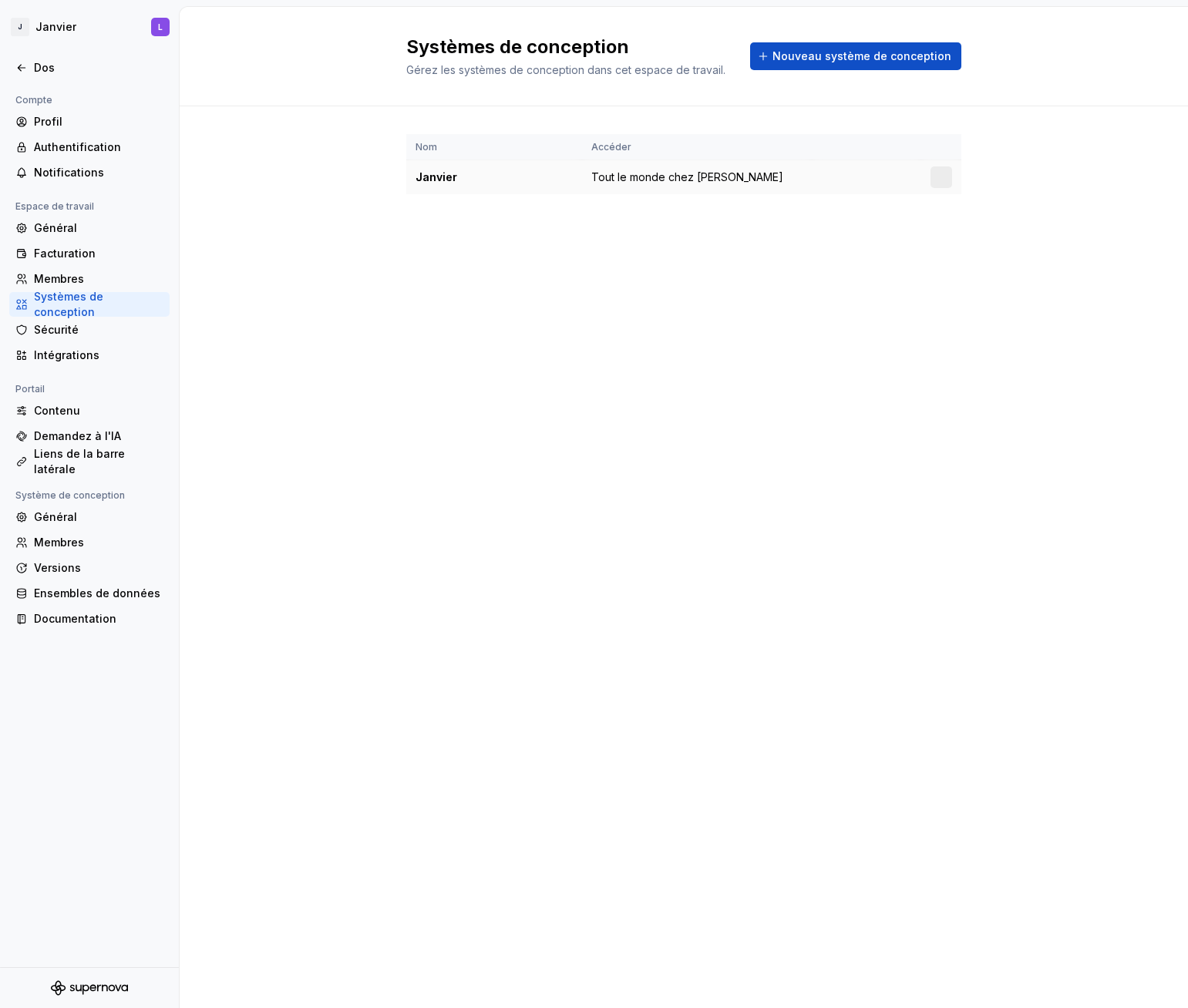
click at [634, 180] on font "Tout le monde chez [PERSON_NAME]" at bounding box center [687, 177] width 192 height 13
click at [440, 180] on font "Janvier" at bounding box center [437, 177] width 42 height 13
click at [879, 180] on html "[PERSON_NAME] L Dos Compte Profil Authentification Notifications Espace de trav…" at bounding box center [594, 504] width 1188 height 1008
click at [65, 324] on html "[PERSON_NAME] L Dos Compte Profil Authentification Notifications Espace de trav…" at bounding box center [594, 504] width 1188 height 1008
click at [36, 357] on font "Intégrations" at bounding box center [66, 355] width 65 height 13
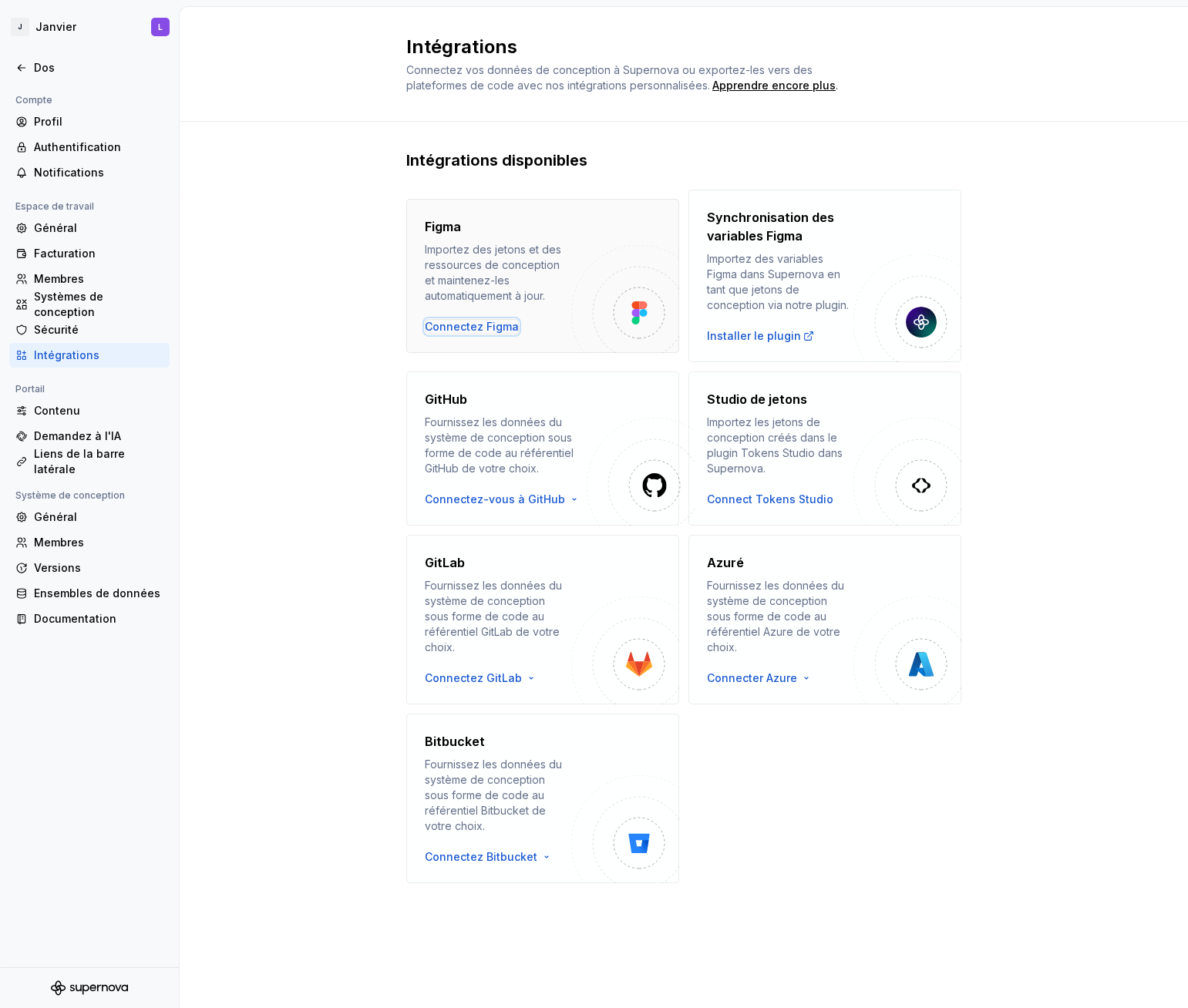
click at [454, 329] on font "Connectez Figma" at bounding box center [471, 326] width 94 height 13
click at [458, 324] on font "Connectez Figma" at bounding box center [471, 326] width 94 height 13
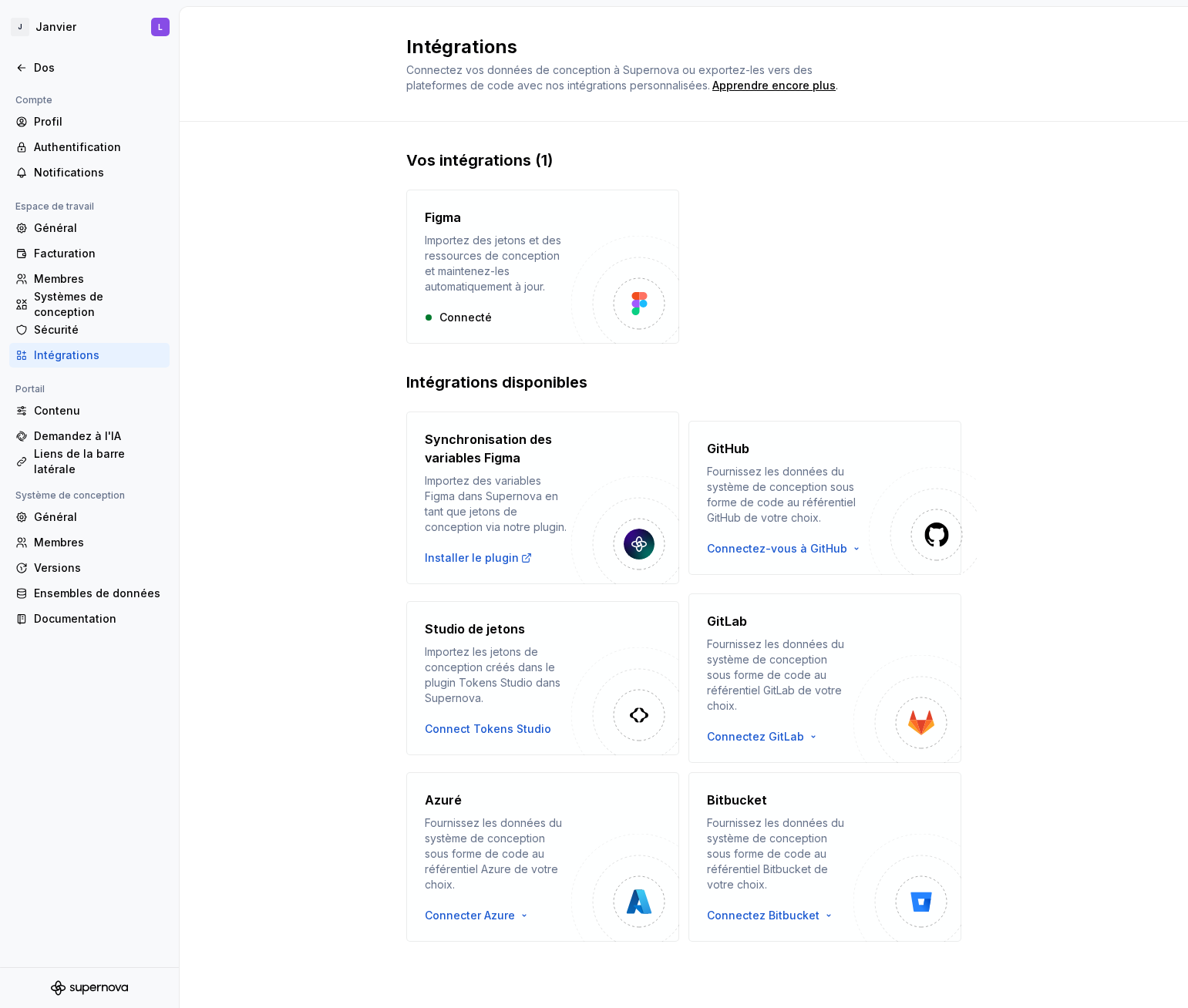
click at [879, 161] on div "Vos intégrations (1) Figma Importez des jetons et des ressources de conception …" at bounding box center [684, 561] width 1008 height 879
click at [464, 316] on div "Connecté" at bounding box center [497, 317] width 146 height 15
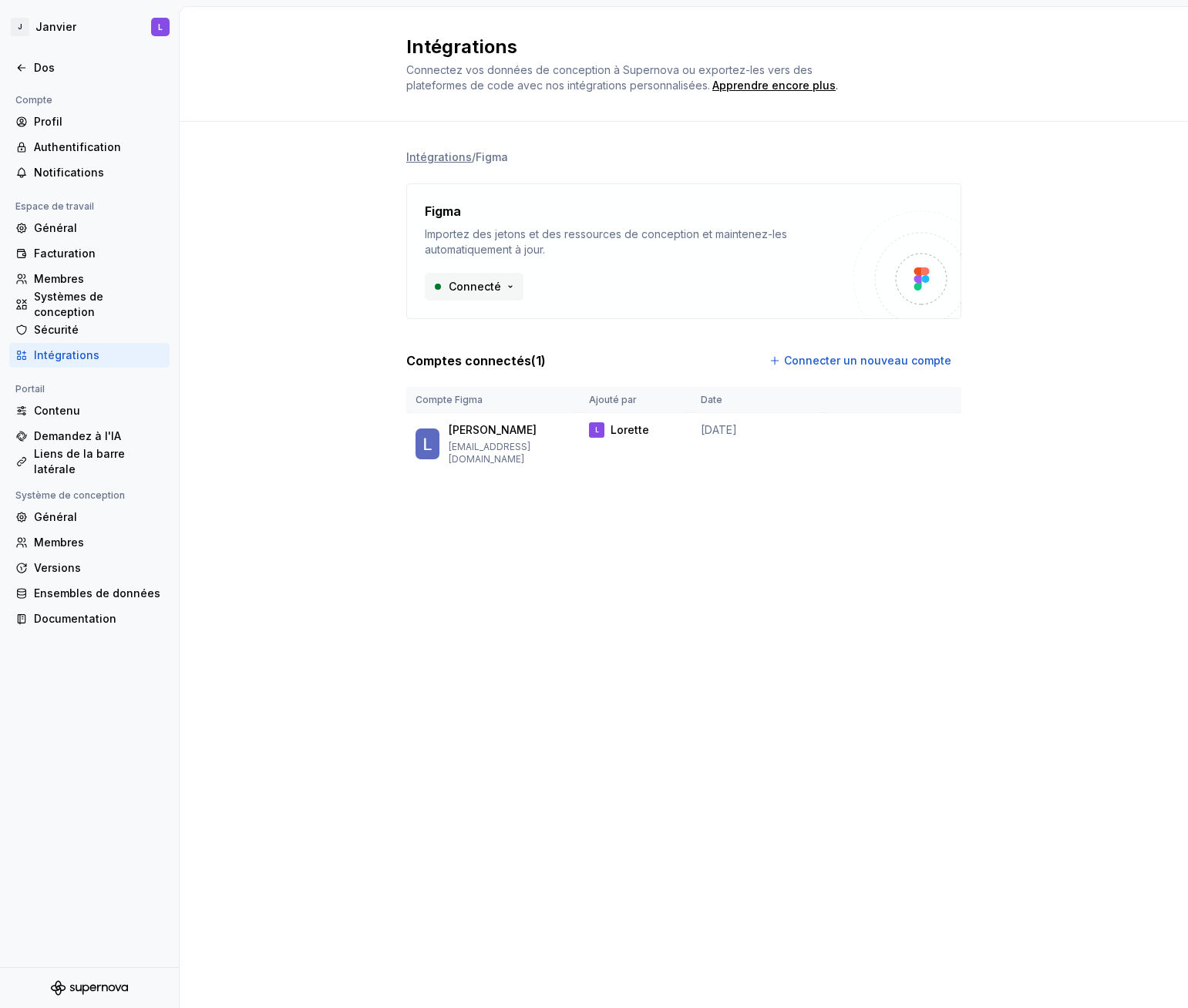
click at [492, 289] on html "[PERSON_NAME] L Dos Compte Profil Authentification Notifications Espace de trav…" at bounding box center [594, 504] width 1188 height 1008
click at [282, 252] on html "[PERSON_NAME] L Dos Compte Profil Authentification Notifications Espace de trav…" at bounding box center [594, 504] width 1188 height 1008
click at [101, 412] on div "Contenu" at bounding box center [98, 410] width 129 height 15
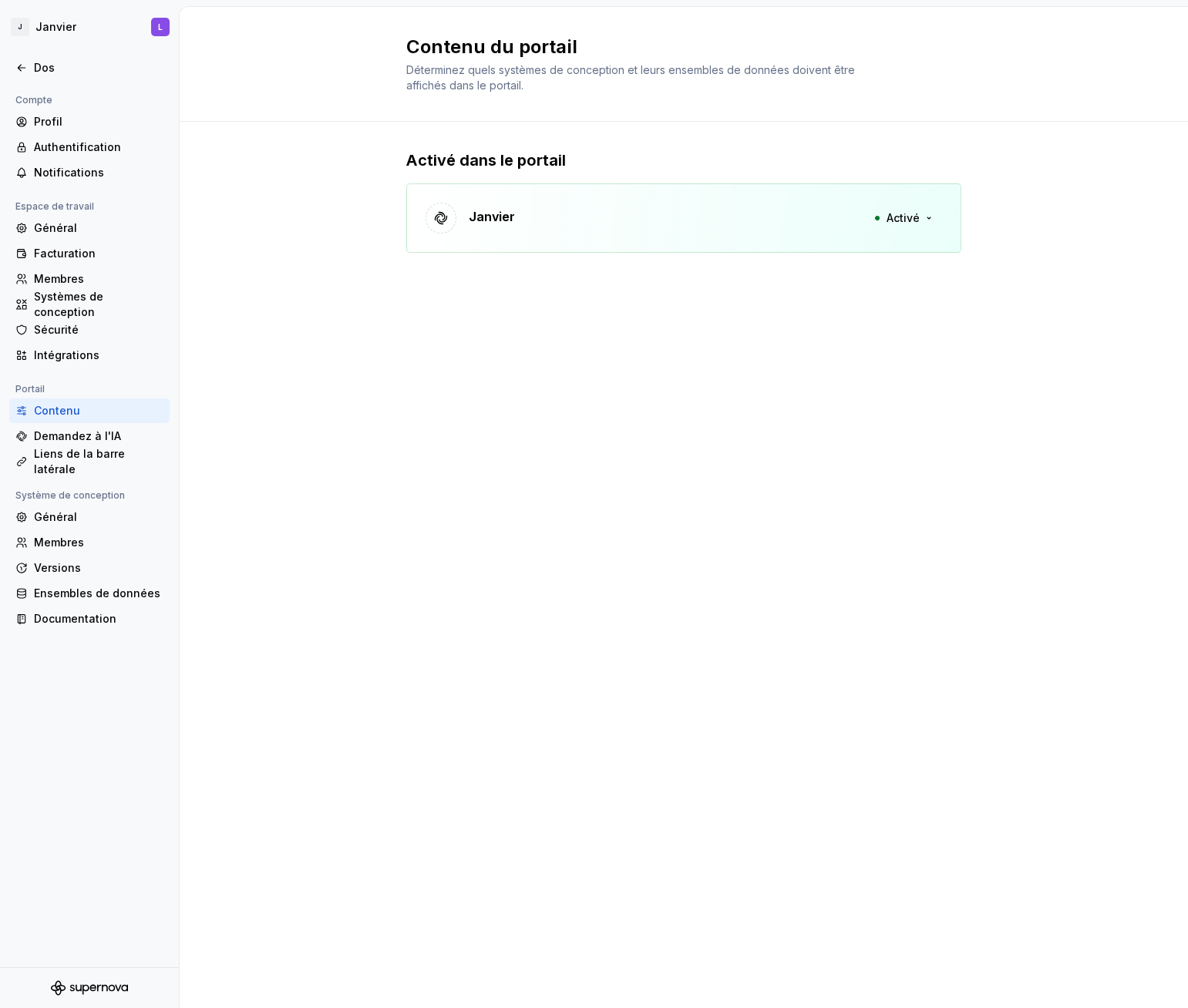
click at [496, 218] on font "Janvier" at bounding box center [492, 216] width 46 height 15
click at [47, 63] on font "Dos" at bounding box center [44, 67] width 21 height 13
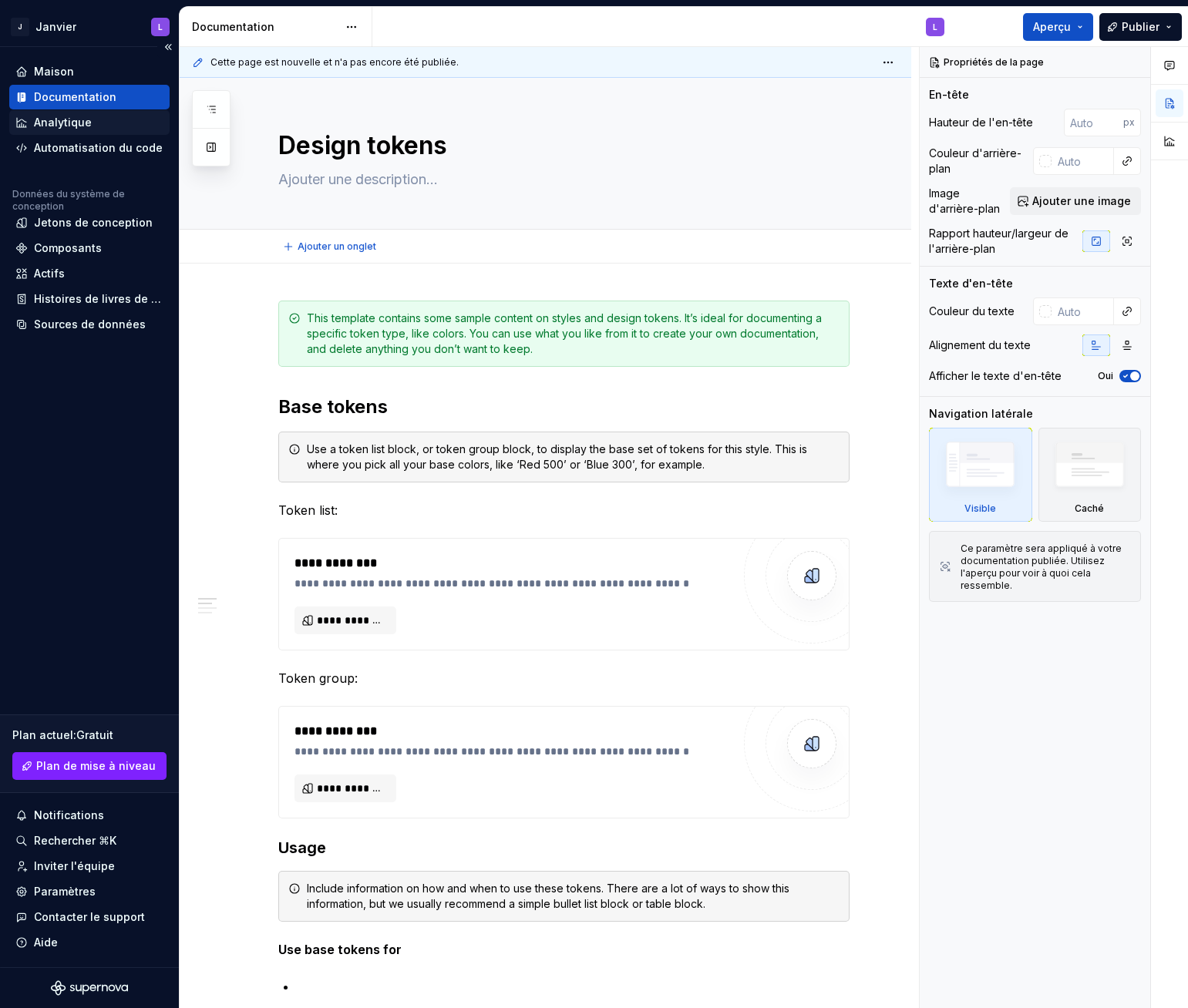
type textarea "*"
click at [70, 77] on font "Maison" at bounding box center [54, 71] width 40 height 13
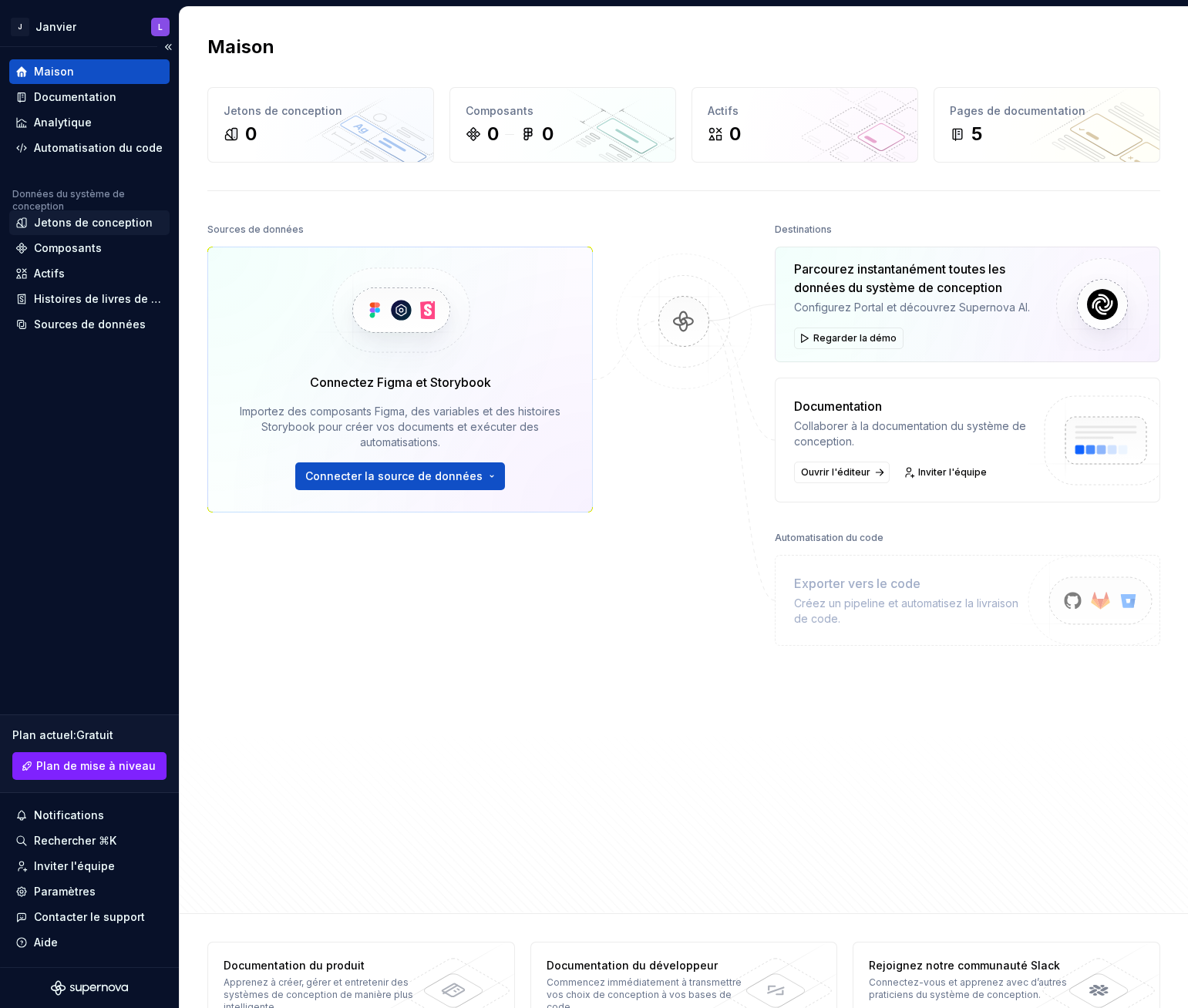
click at [94, 224] on font "Jetons de conception" at bounding box center [93, 222] width 119 height 13
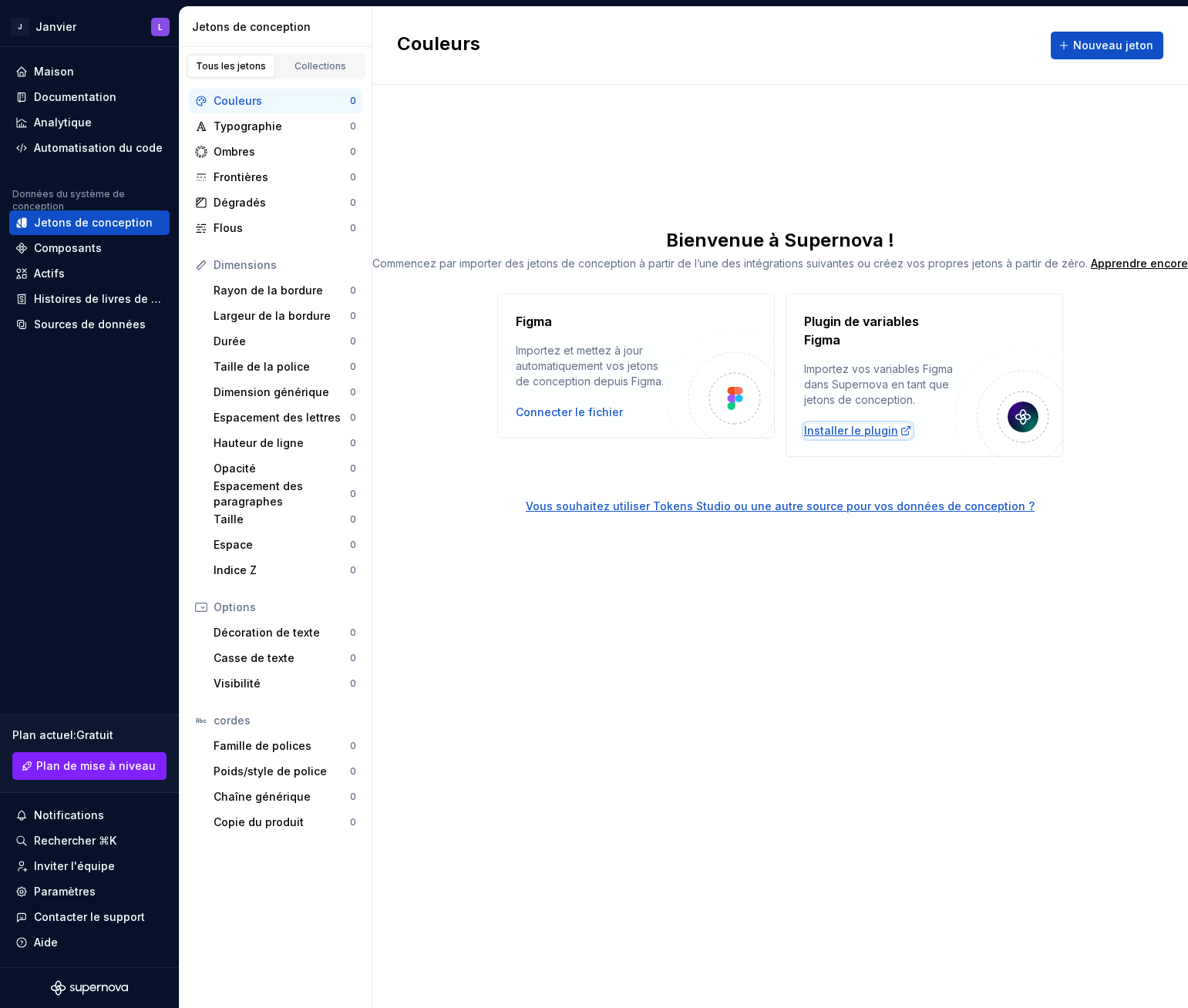
click at [854, 431] on font "Installer le plugin" at bounding box center [851, 430] width 94 height 13
